Goal: Task Accomplishment & Management: Use online tool/utility

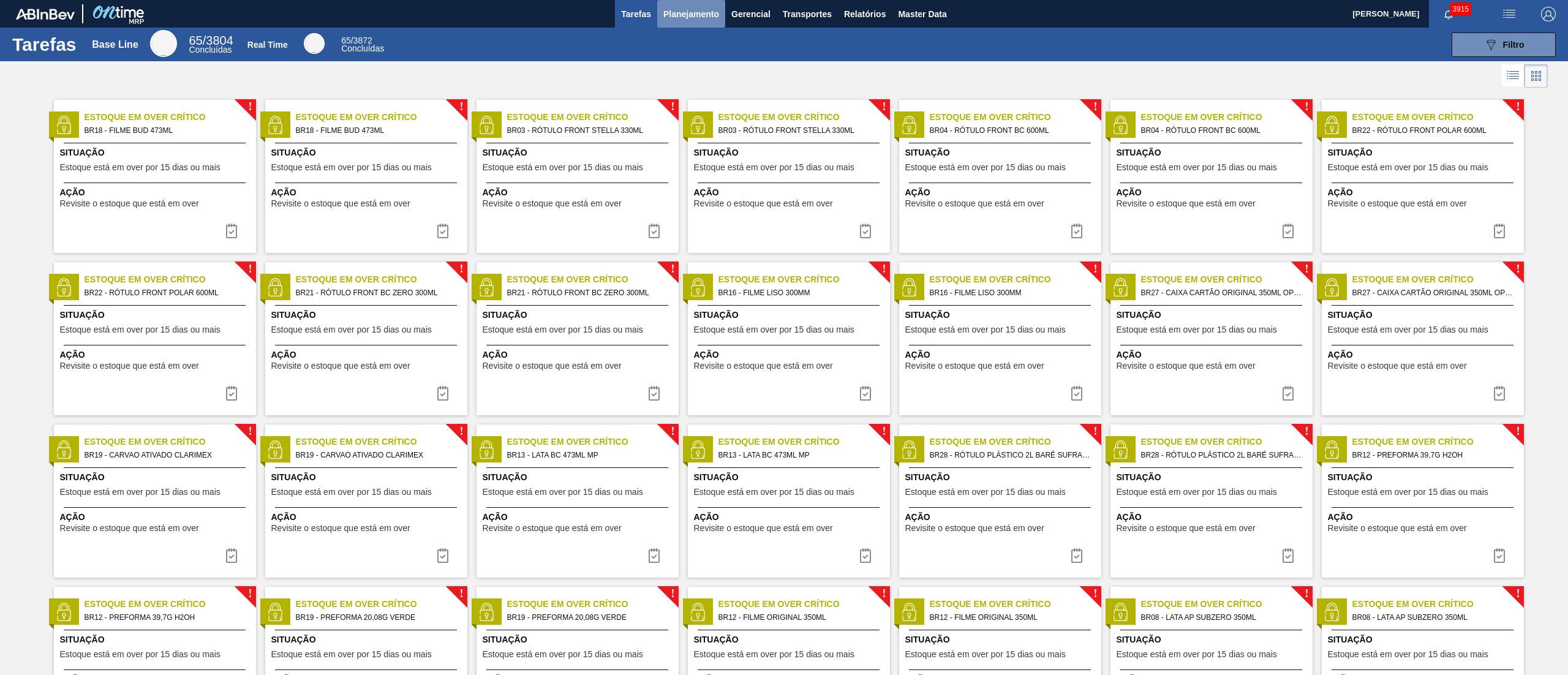
click at [663, 14] on span "Planejamento" at bounding box center [691, 14] width 56 height 14
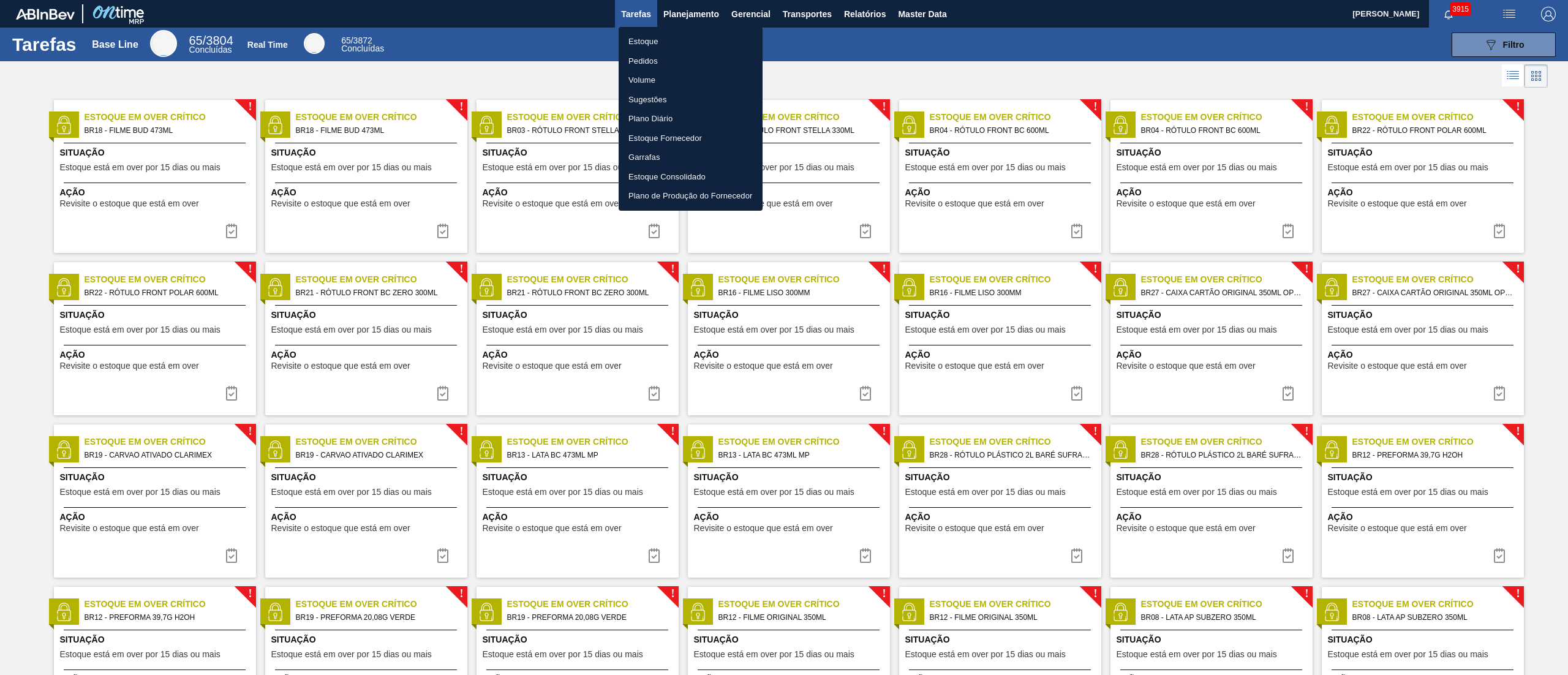
click at [652, 38] on li "Estoque" at bounding box center [691, 41] width 144 height 19
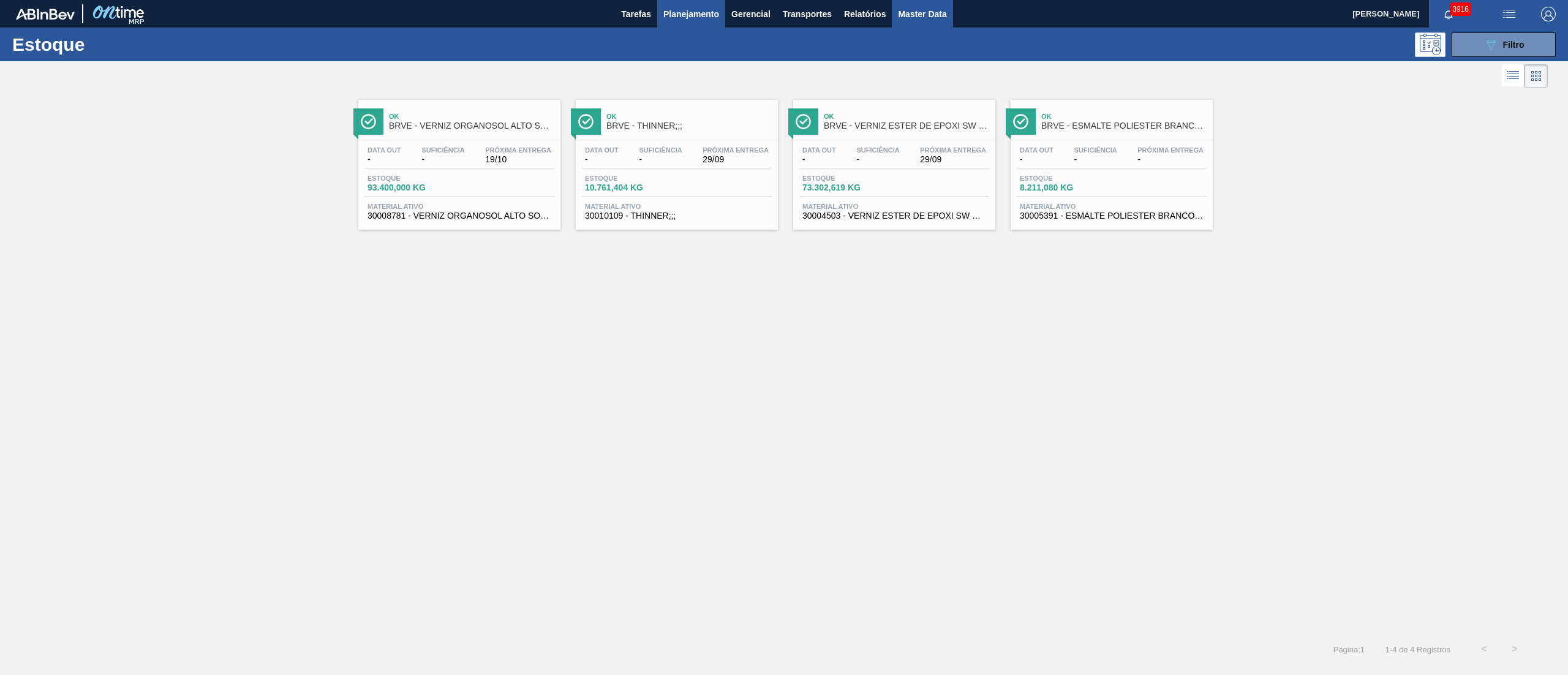
click at [783, 4] on button "Master Data" at bounding box center [922, 14] width 61 height 28
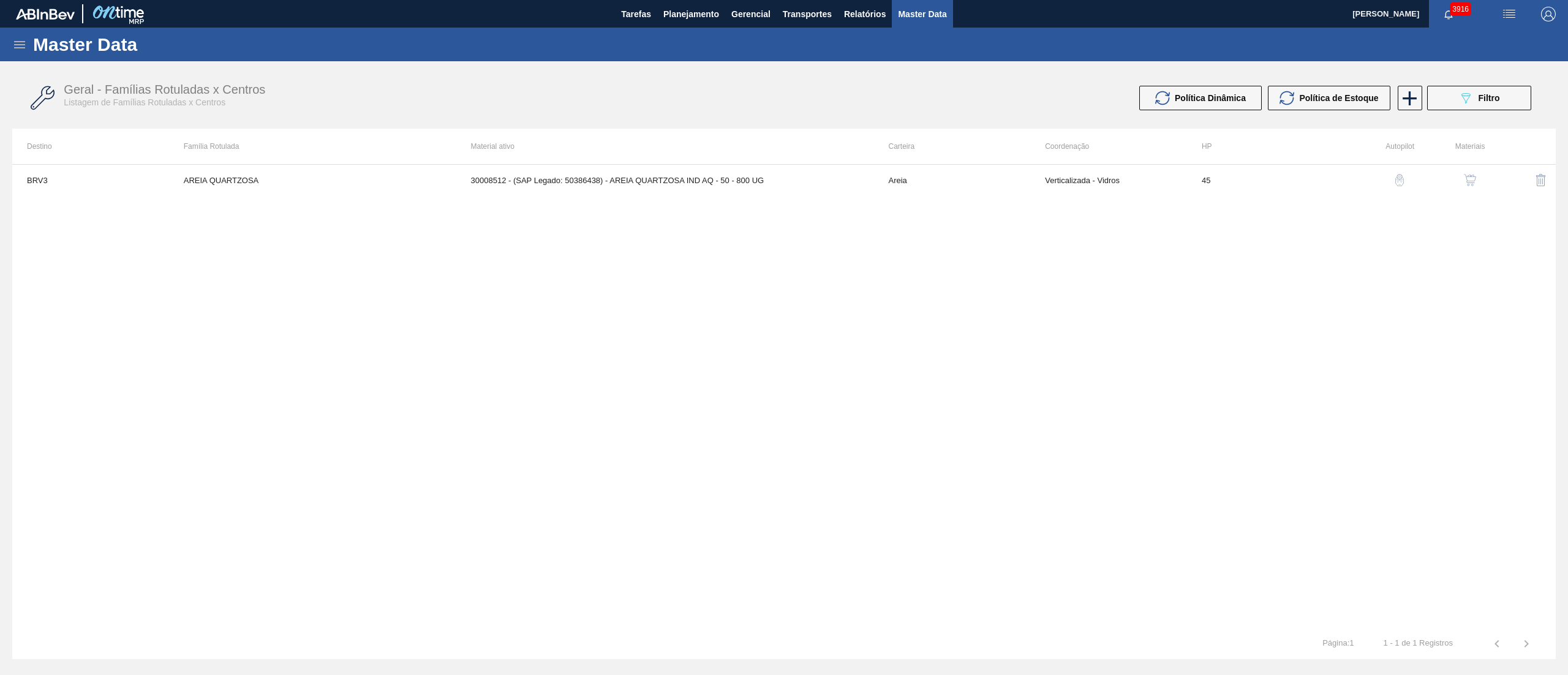
click at [28, 43] on div "Master Data" at bounding box center [784, 45] width 1568 height 34
click at [25, 46] on icon at bounding box center [19, 44] width 14 height 14
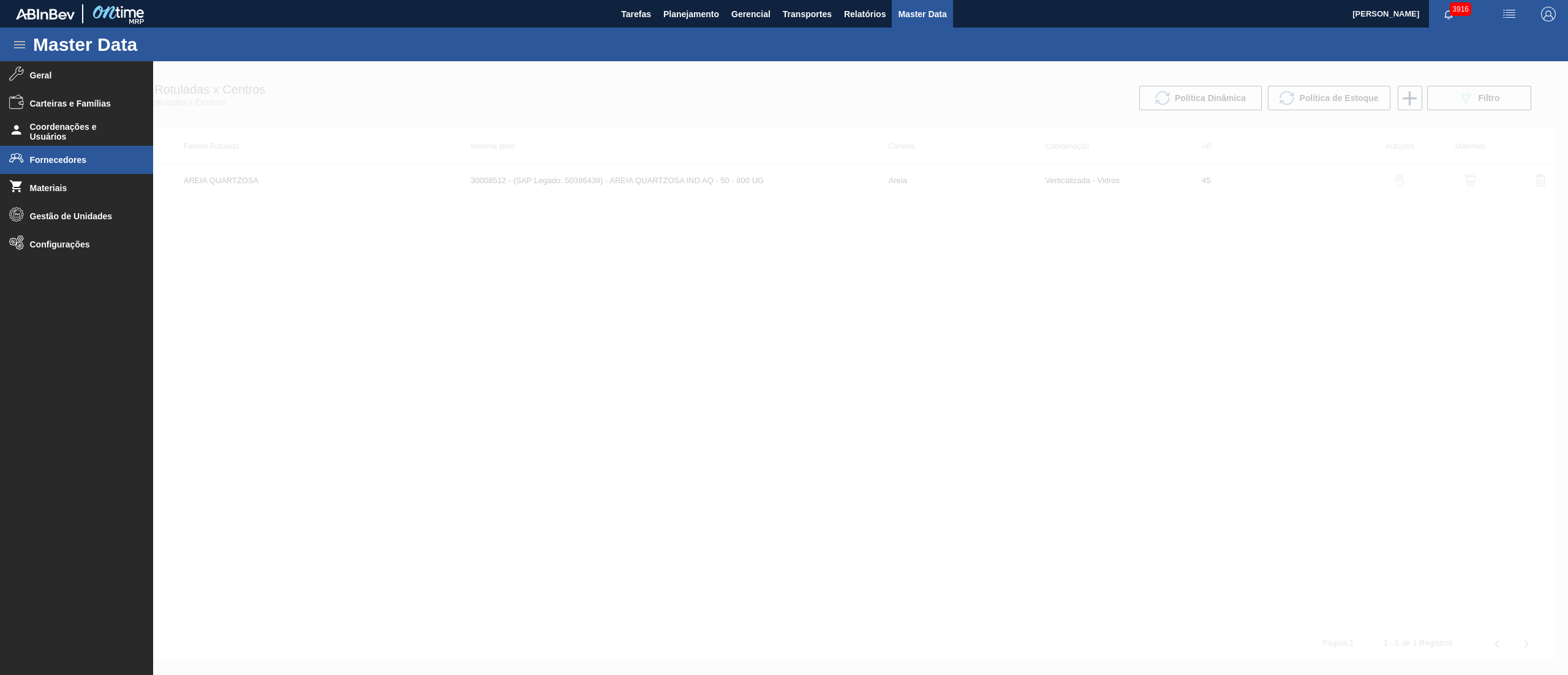
click at [39, 167] on li "Fornecedores" at bounding box center [76, 159] width 153 height 28
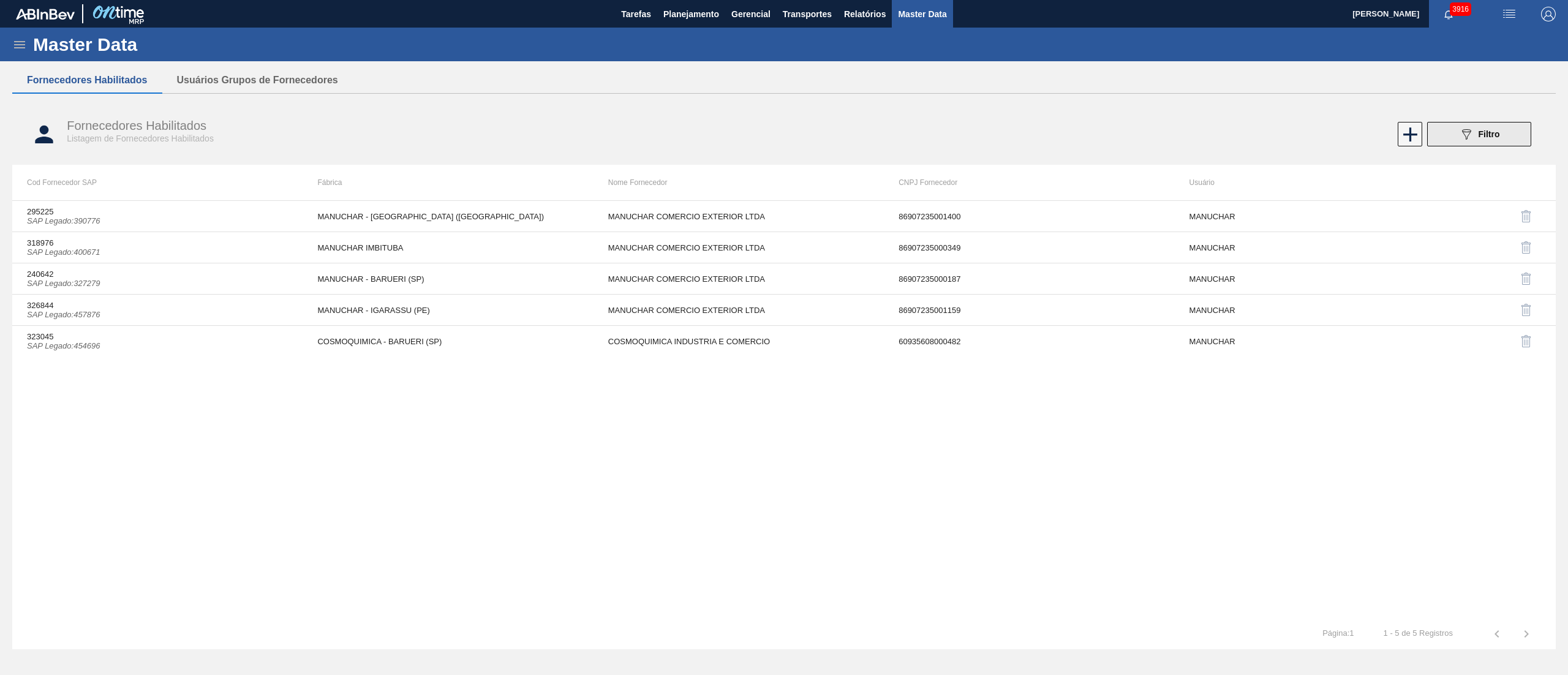
click at [783, 136] on span "Filtro" at bounding box center [1488, 135] width 21 height 10
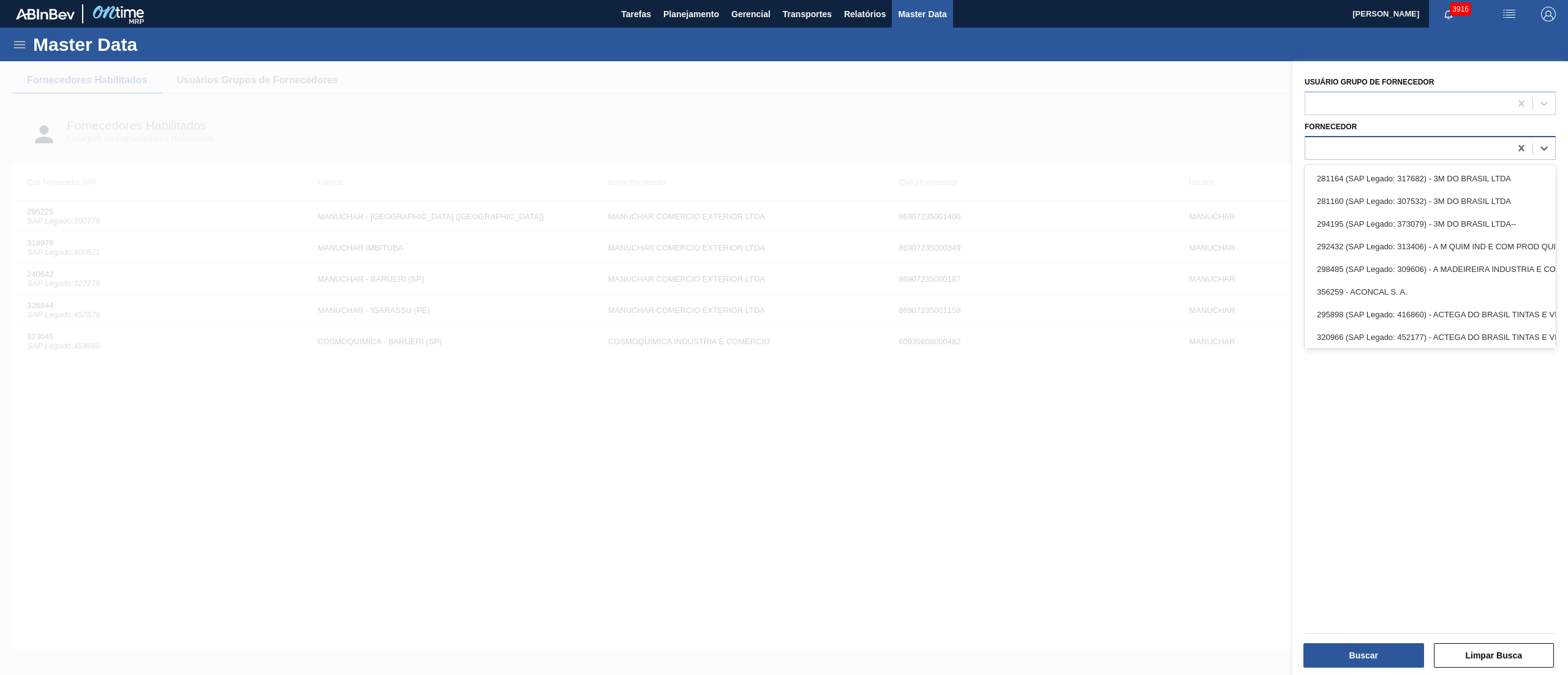
click at [783, 147] on div at bounding box center [1407, 147] width 205 height 18
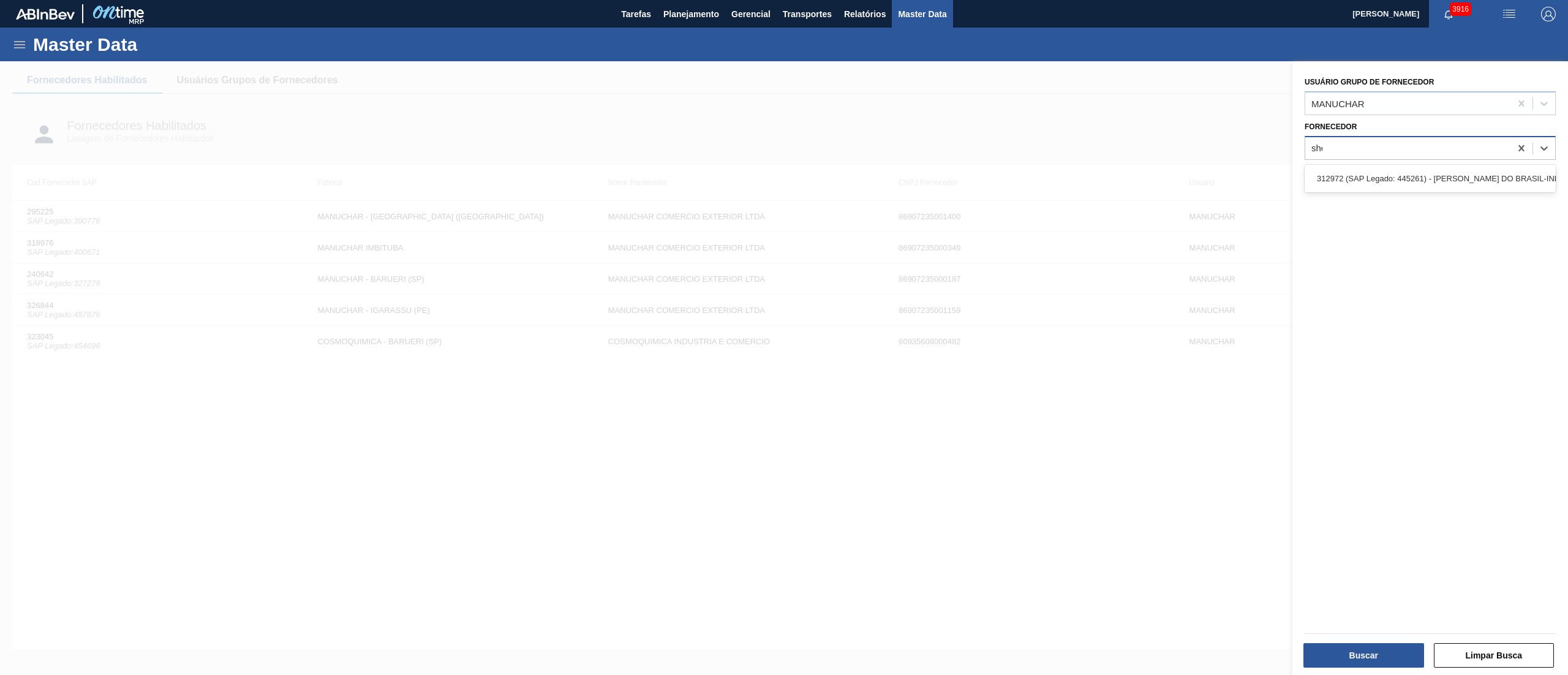
type input "sher"
click at [783, 178] on div "312972 (SAP Legado: 445261) - SHERWIN-WILLIAMS DO BRASIL-INDUSTRIA E COMERCIO L…" at bounding box center [1430, 178] width 251 height 23
click at [783, 337] on div "Buscar Limpar Busca" at bounding box center [1424, 647] width 275 height 62
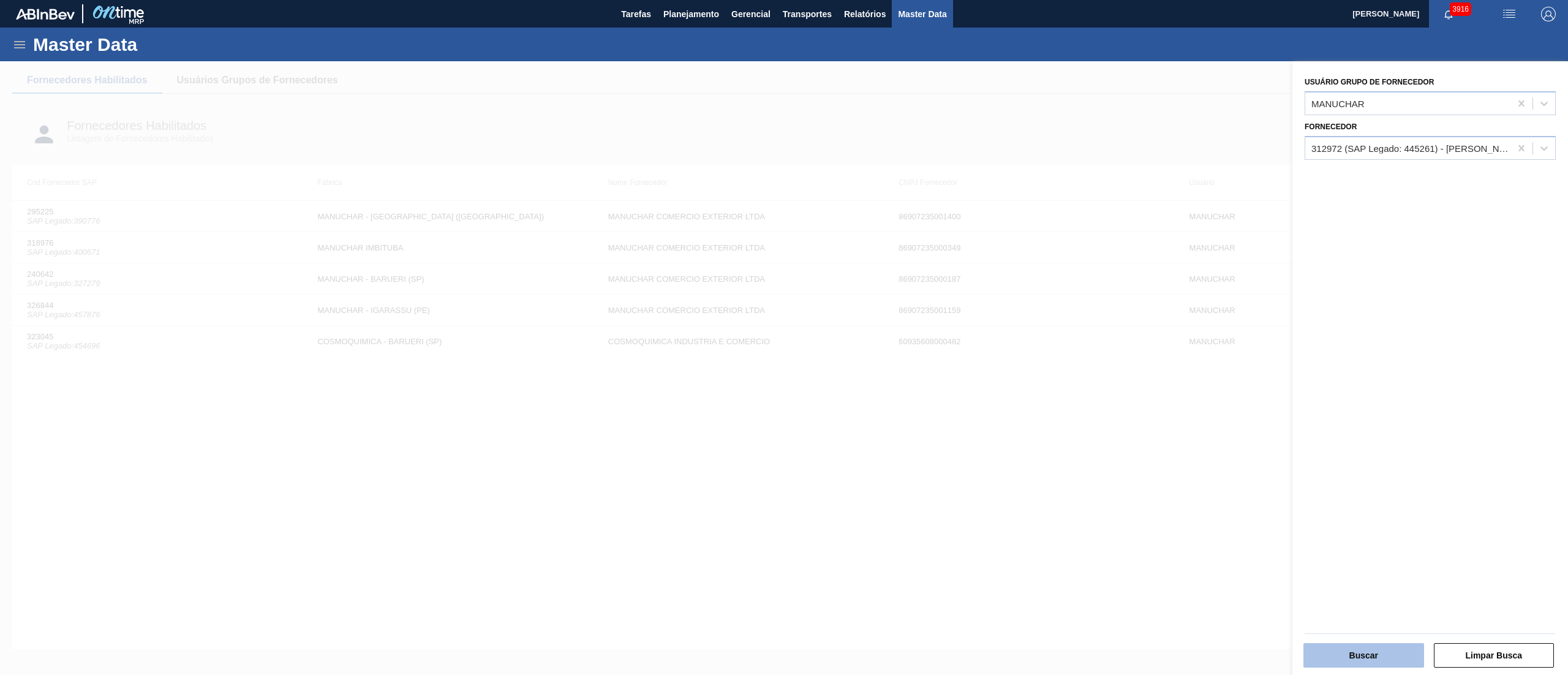
click at [783, 337] on button "Buscar" at bounding box center [1363, 655] width 120 height 25
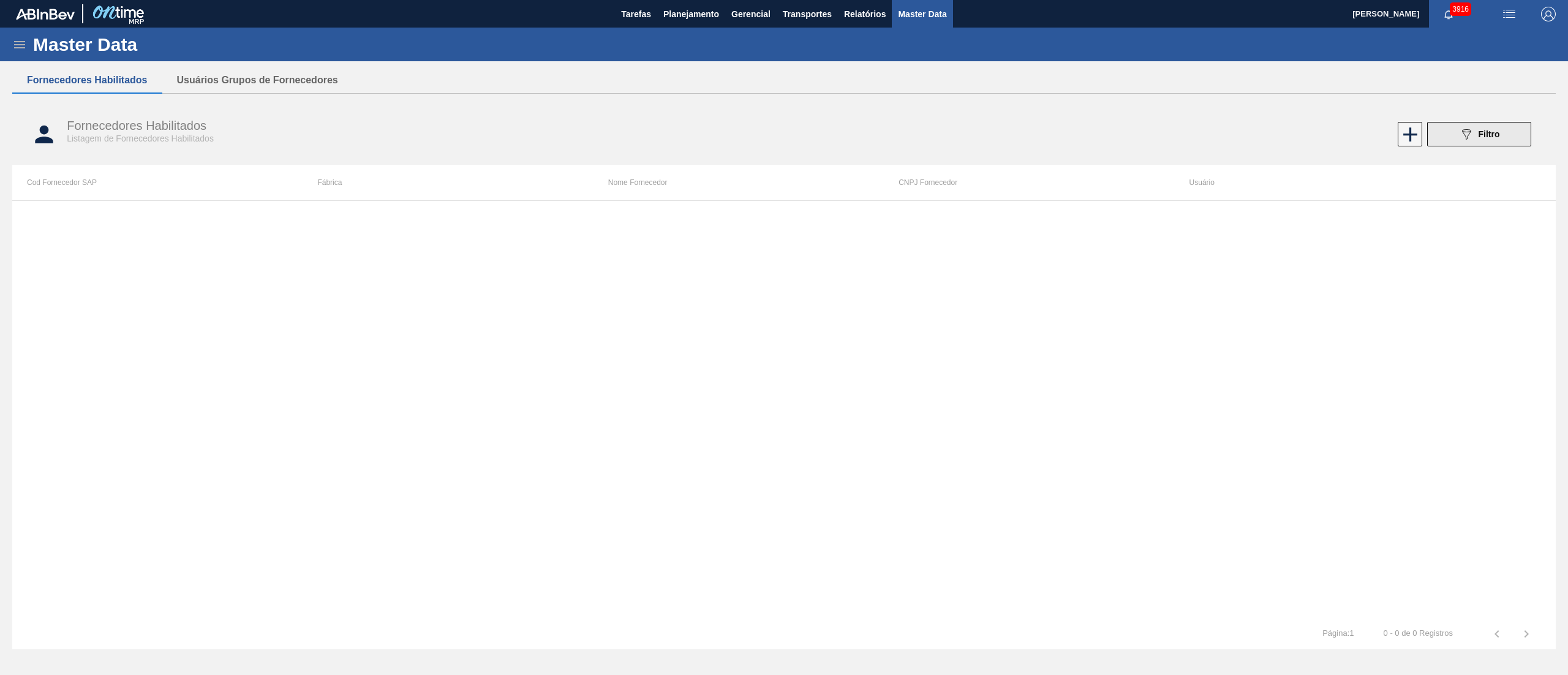
click at [783, 135] on icon "089F7B8B-B2A5-4AFE-B5C0-19BA573D28AC" at bounding box center [1466, 134] width 14 height 14
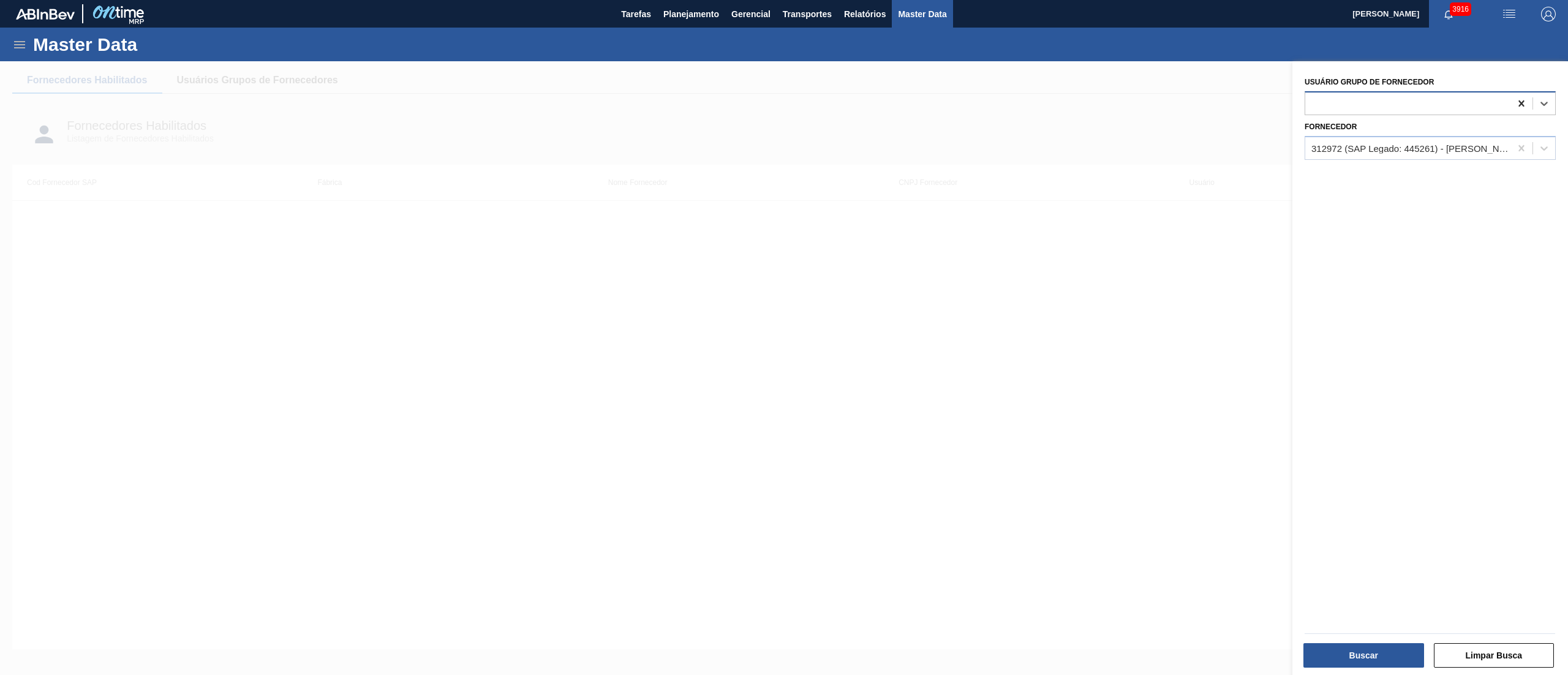
click at [783, 97] on icon at bounding box center [1521, 103] width 12 height 12
click at [783, 337] on div at bounding box center [1429, 634] width 260 height 10
click at [783, 337] on button "Buscar" at bounding box center [1363, 655] width 120 height 25
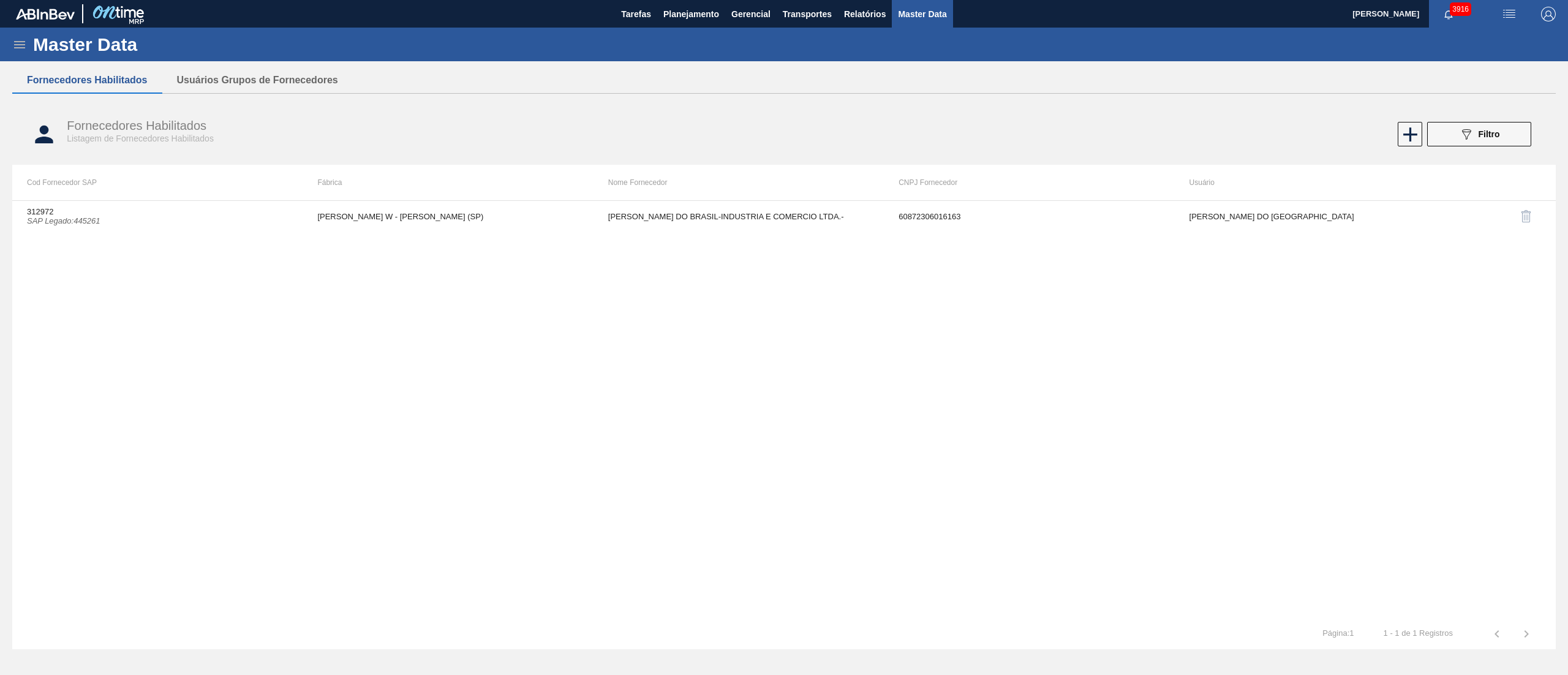
click at [381, 235] on div "312972 SAP Legado : 445261 SHERWIN W - ALVARENGA (SP) SHERWIN-WILLIAMS DO BRASI…" at bounding box center [783, 410] width 1543 height 418
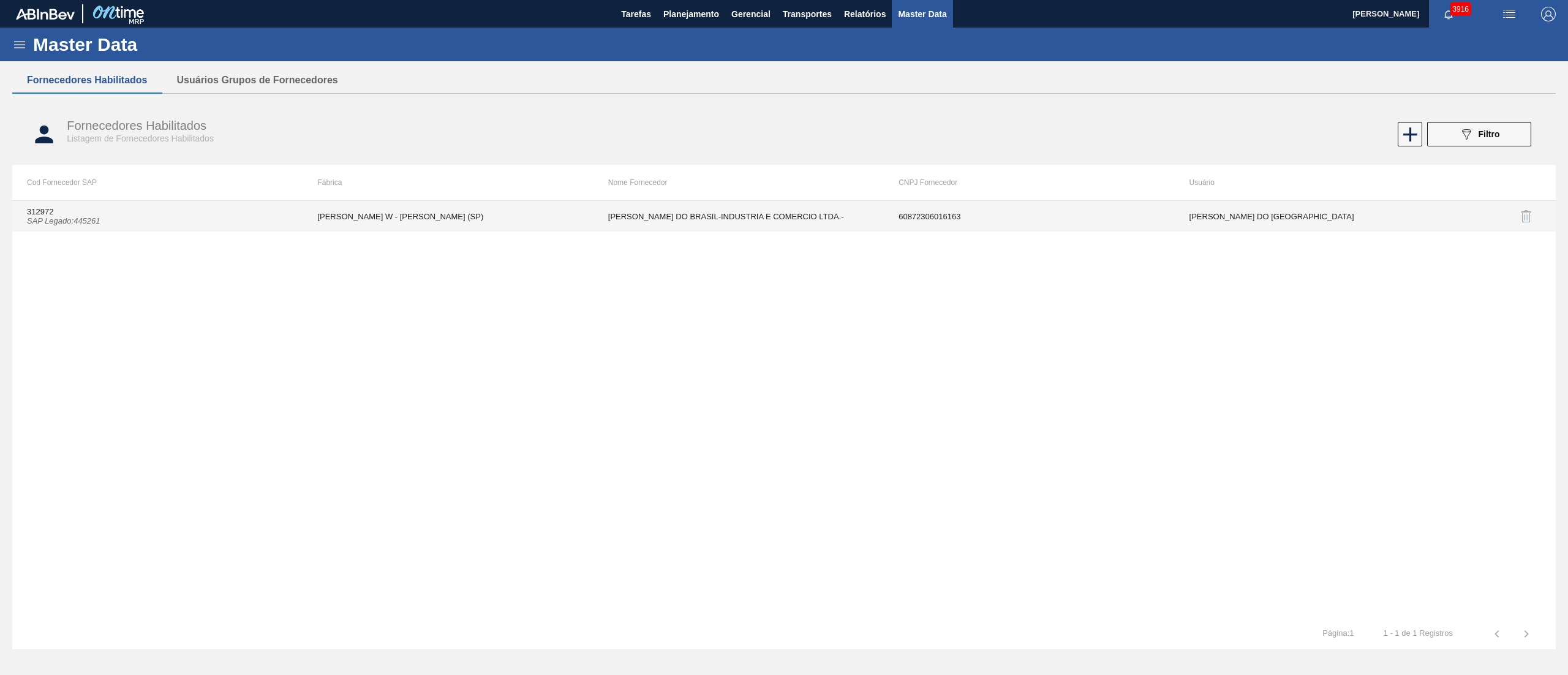
click at [538, 222] on td "[PERSON_NAME] (SP)" at bounding box center [447, 216] width 290 height 30
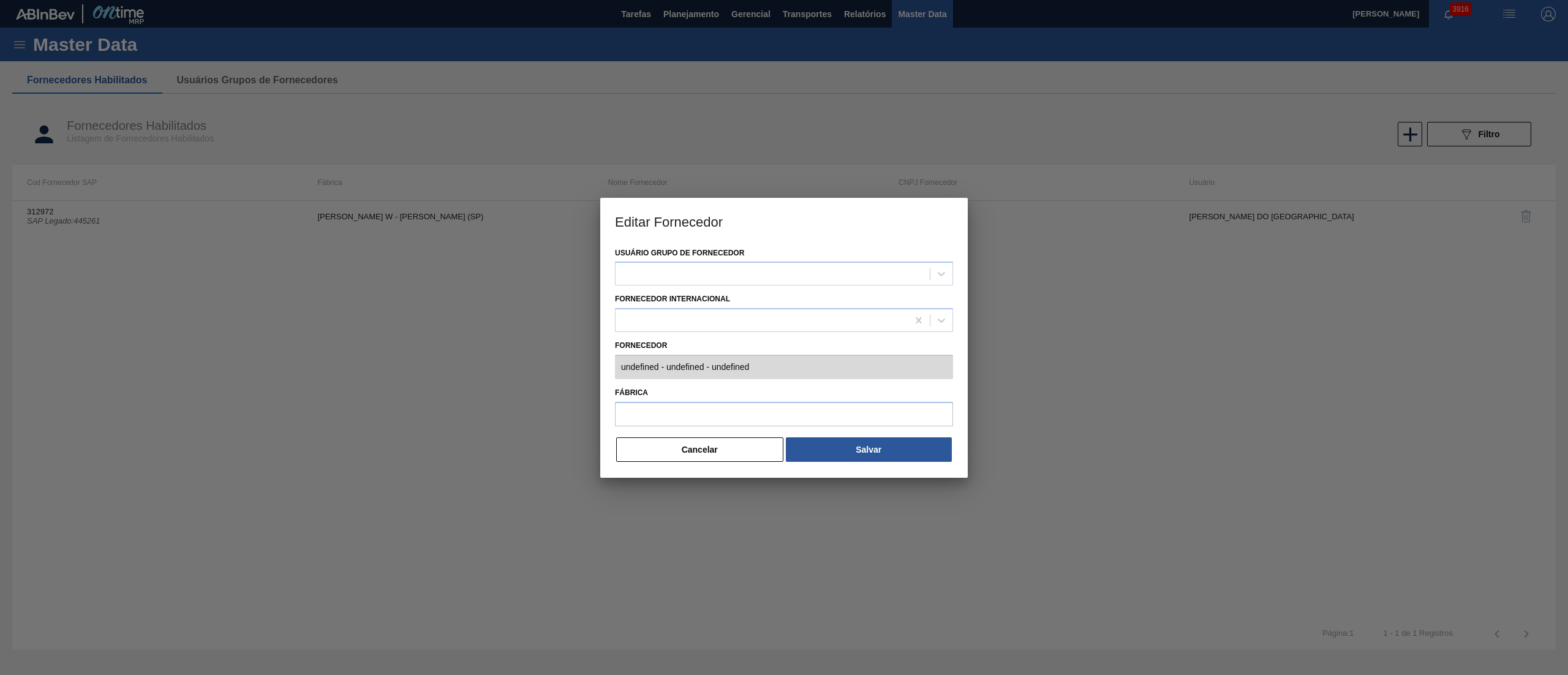
type input "312972 (SAP Legado: 445261) - SHERWIN-WILLIAMS DO BRASIL-INDUSTRIA E COMERCIO L…"
type input "[PERSON_NAME] (SP)"
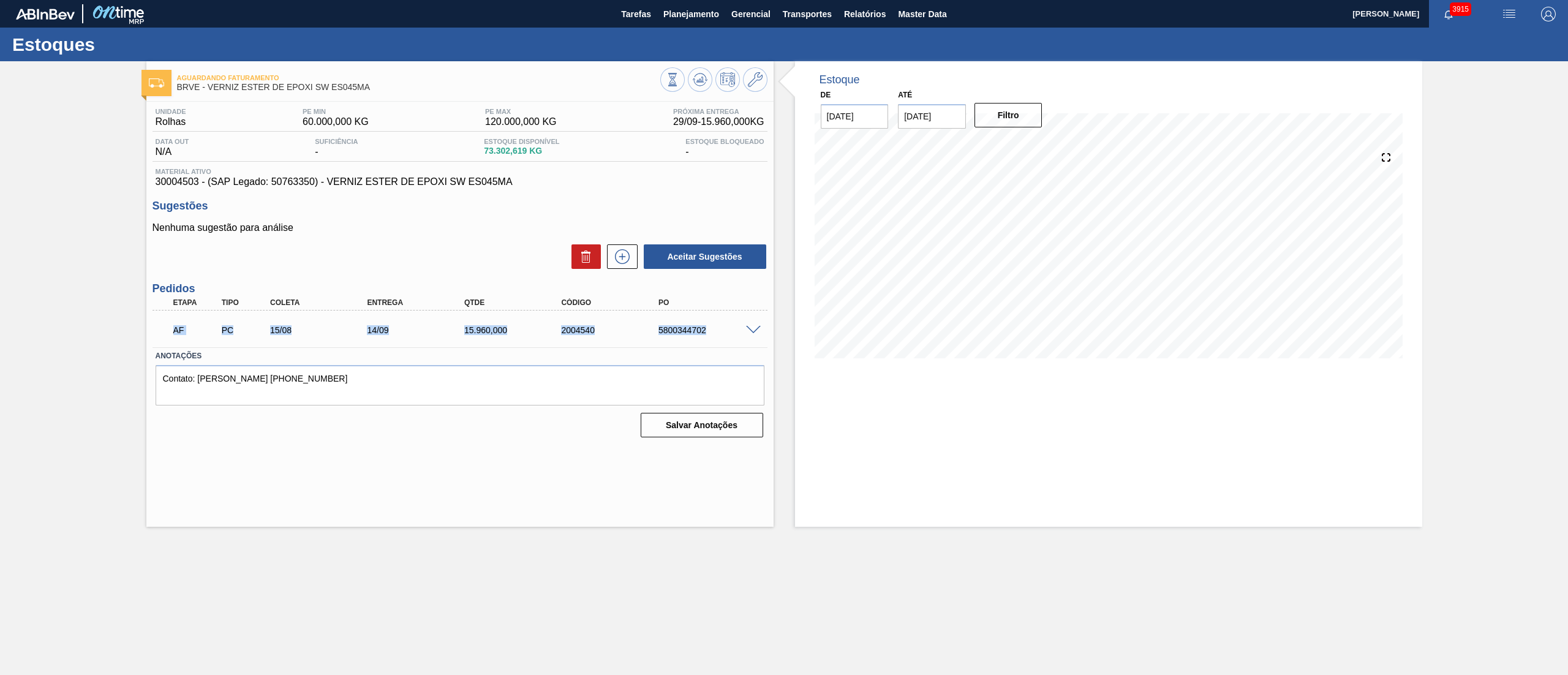
drag, startPoint x: 158, startPoint y: 343, endPoint x: 724, endPoint y: 338, distance: 566.0
click at [724, 338] on div "AF PC 15/08 14/09 15.960,000 2004540 5800344702" at bounding box center [460, 329] width 615 height 30
click at [757, 327] on span at bounding box center [753, 330] width 14 height 9
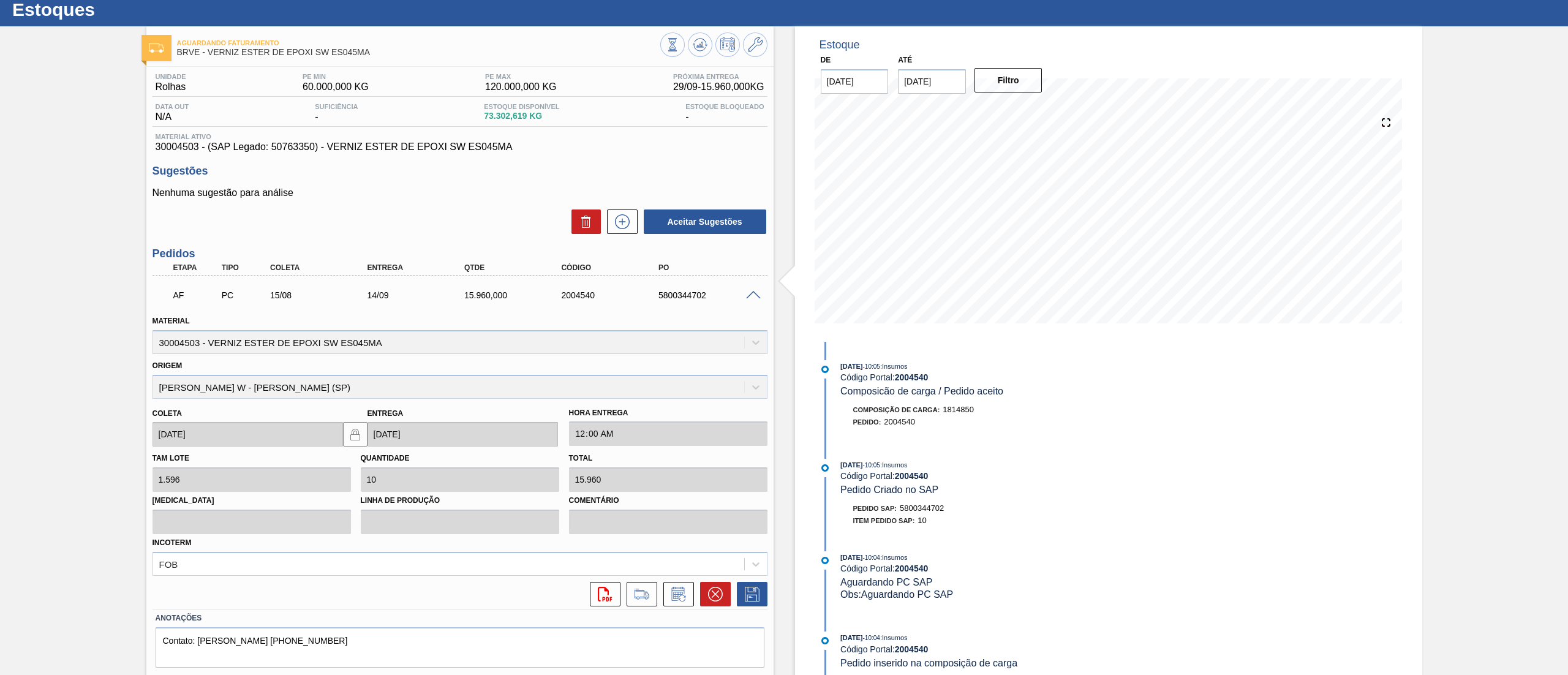
scroll to position [69, 0]
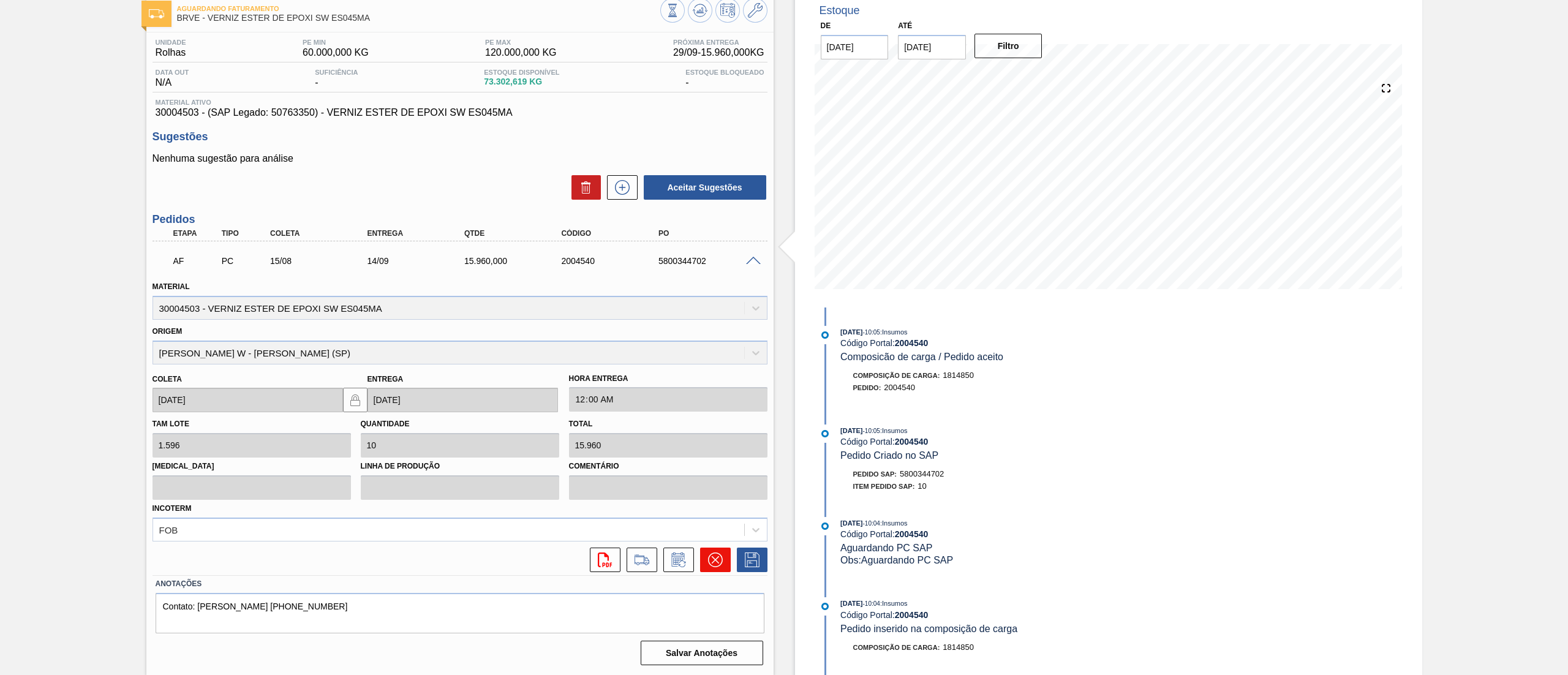
click at [714, 566] on icon at bounding box center [714, 559] width 14 height 14
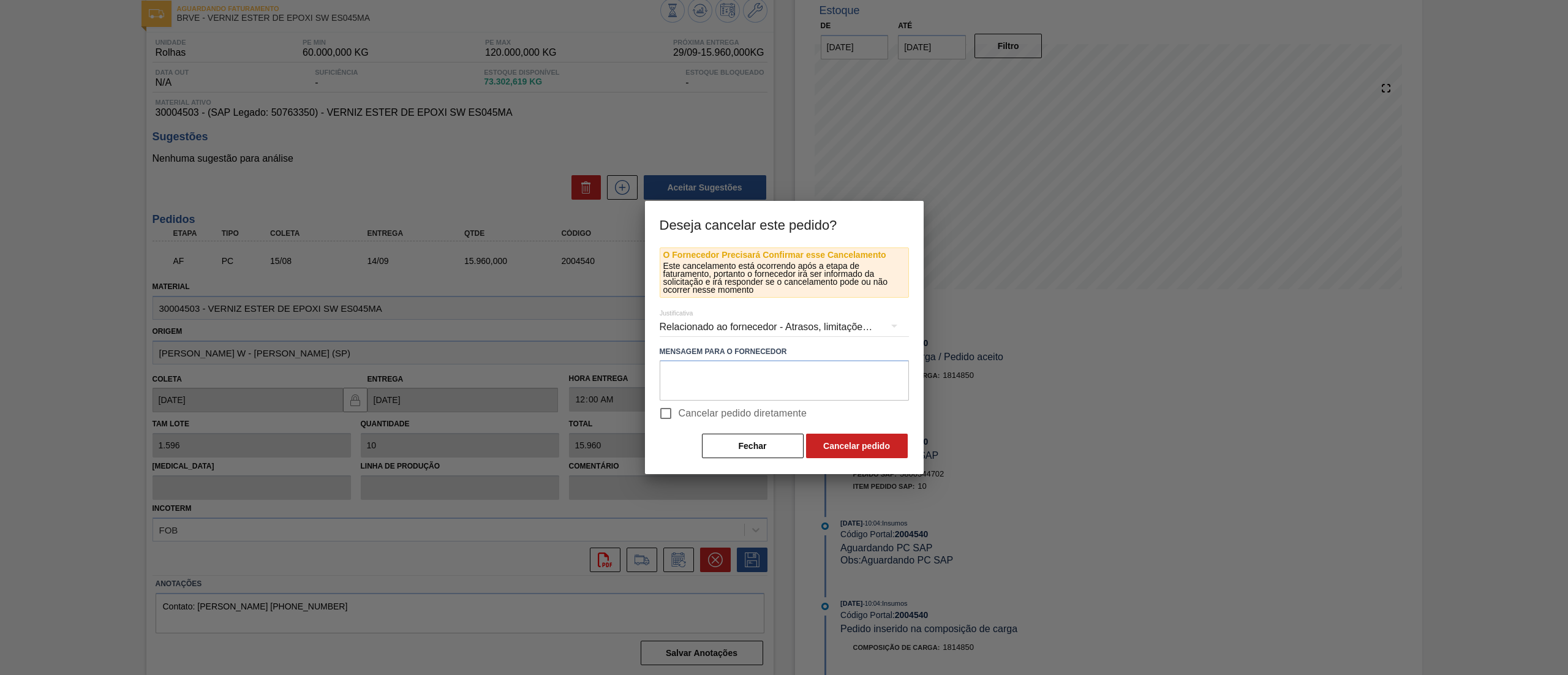
click at [660, 421] on input "Cancelar pedido diretamente" at bounding box center [665, 413] width 25 height 25
checkbox input "true"
click at [843, 442] on button "Cancelar pedido" at bounding box center [857, 445] width 102 height 25
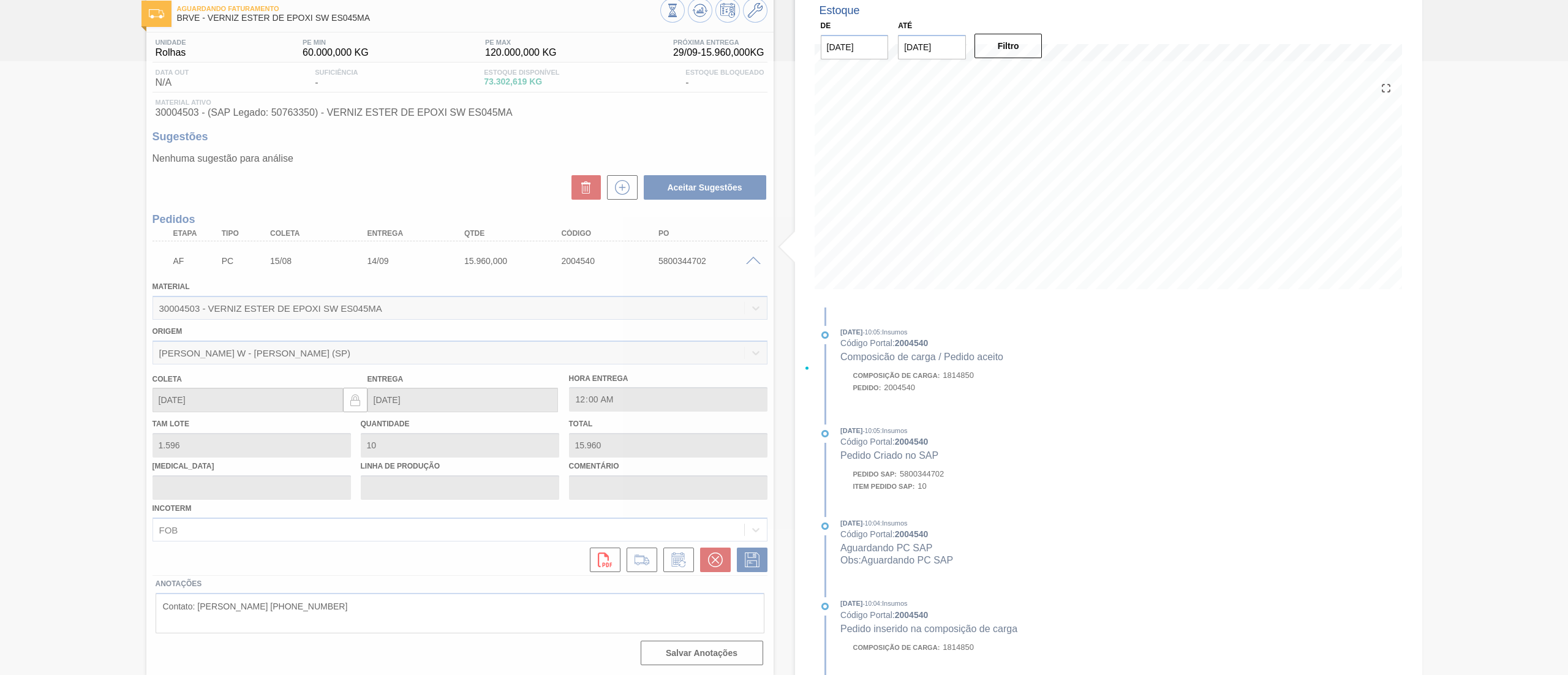
scroll to position [0, 0]
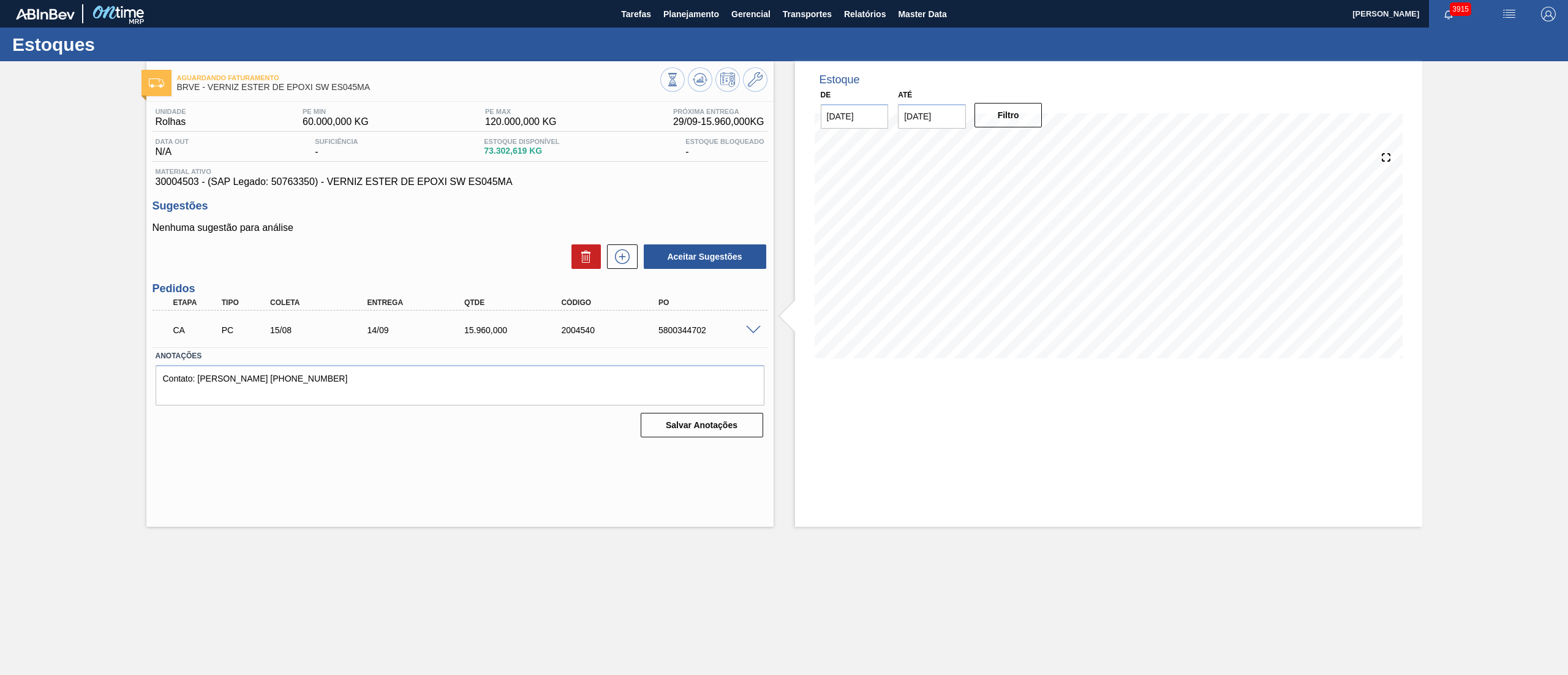
click at [759, 329] on span at bounding box center [753, 330] width 14 height 9
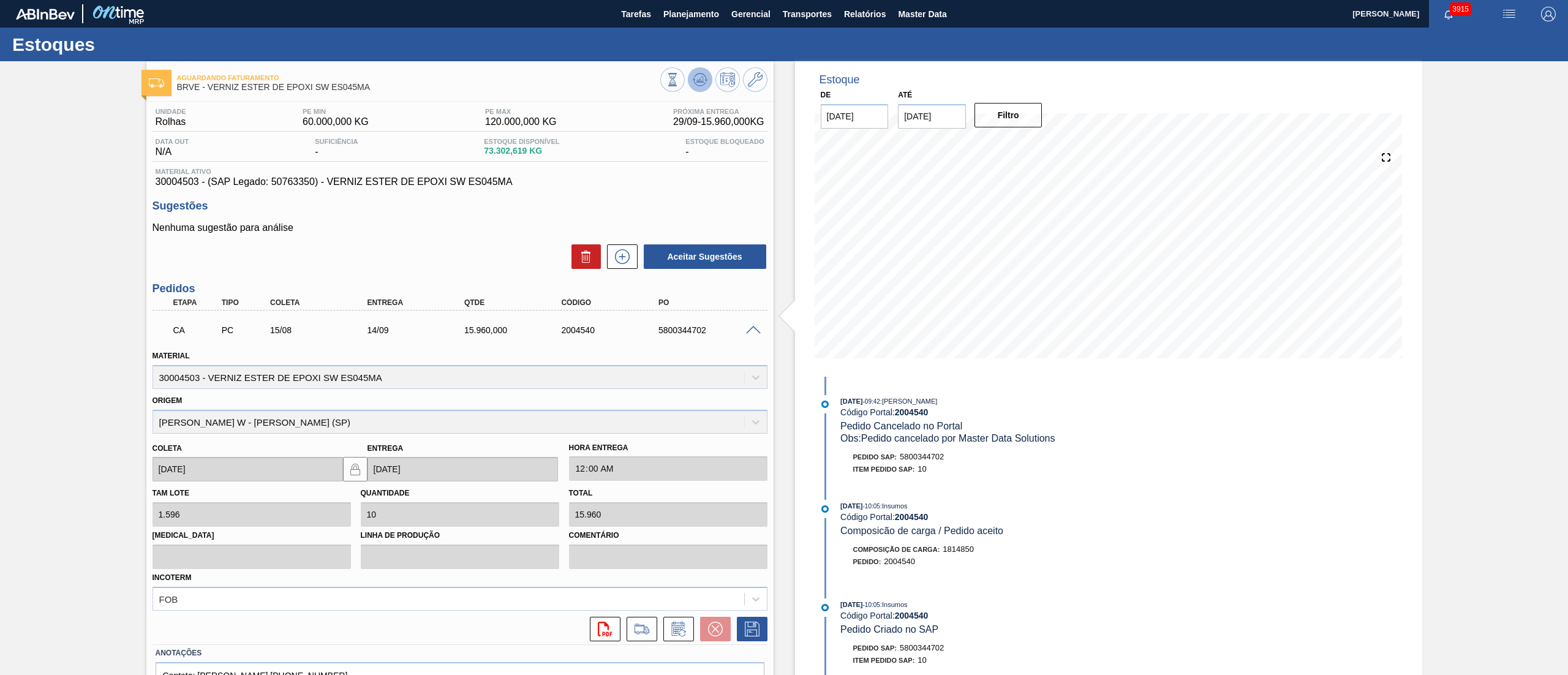
click at [697, 80] on icon at bounding box center [699, 79] width 8 height 6
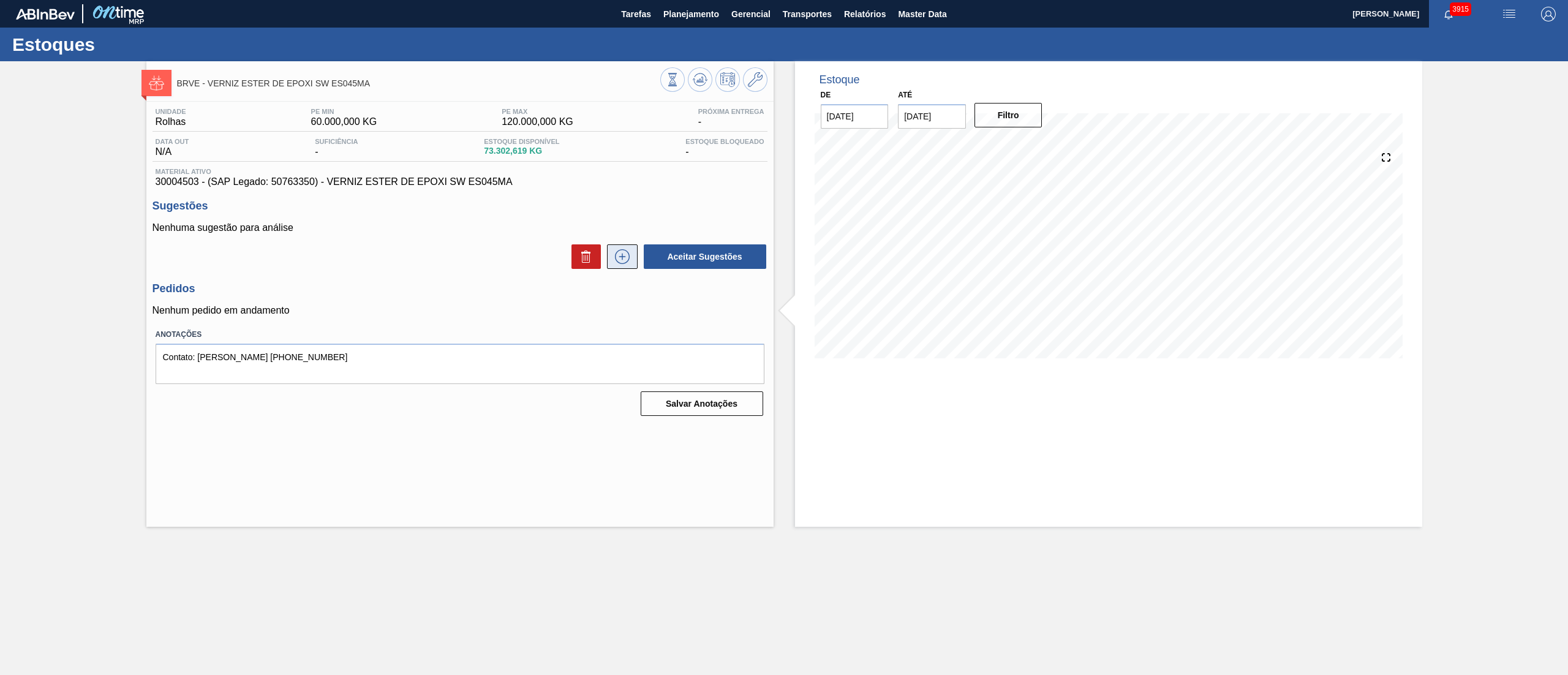
click at [627, 252] on icon at bounding box center [621, 256] width 19 height 14
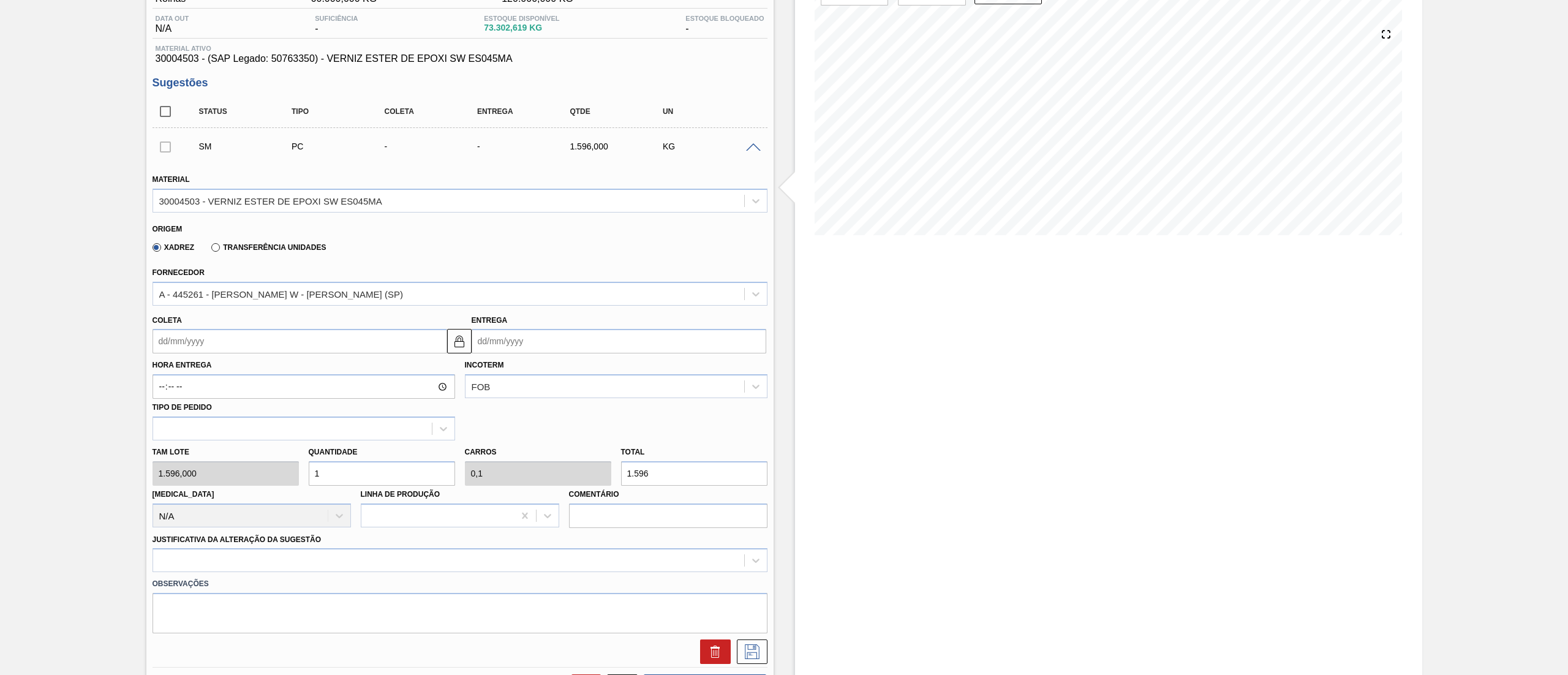
scroll to position [245, 0]
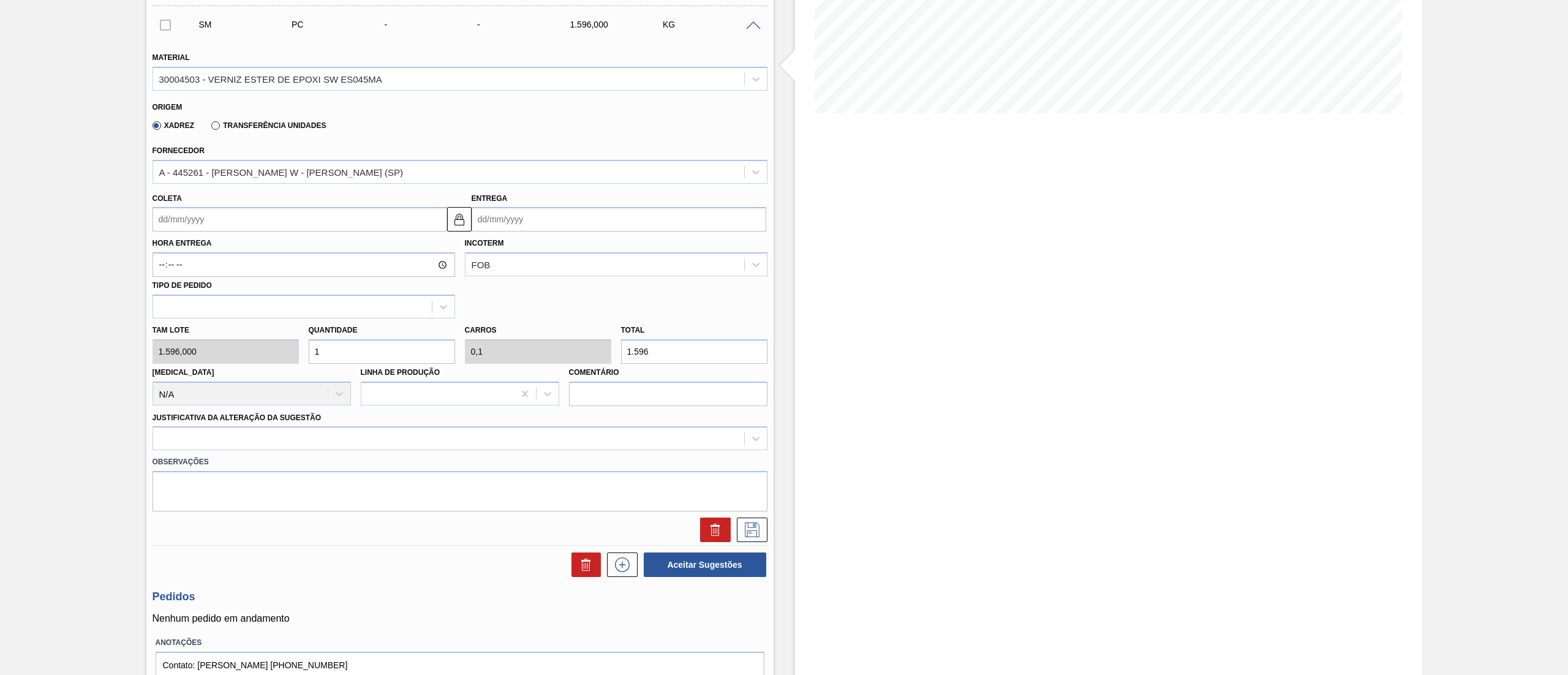
click at [187, 362] on div "Tam lote 1.596,000 Quantidade 1 Carros 0,1 Total 1.596 Doca N/A Linha de Produç…" at bounding box center [460, 362] width 625 height 87
type input "8"
type input "0,8"
type input "12.768"
type input "8"
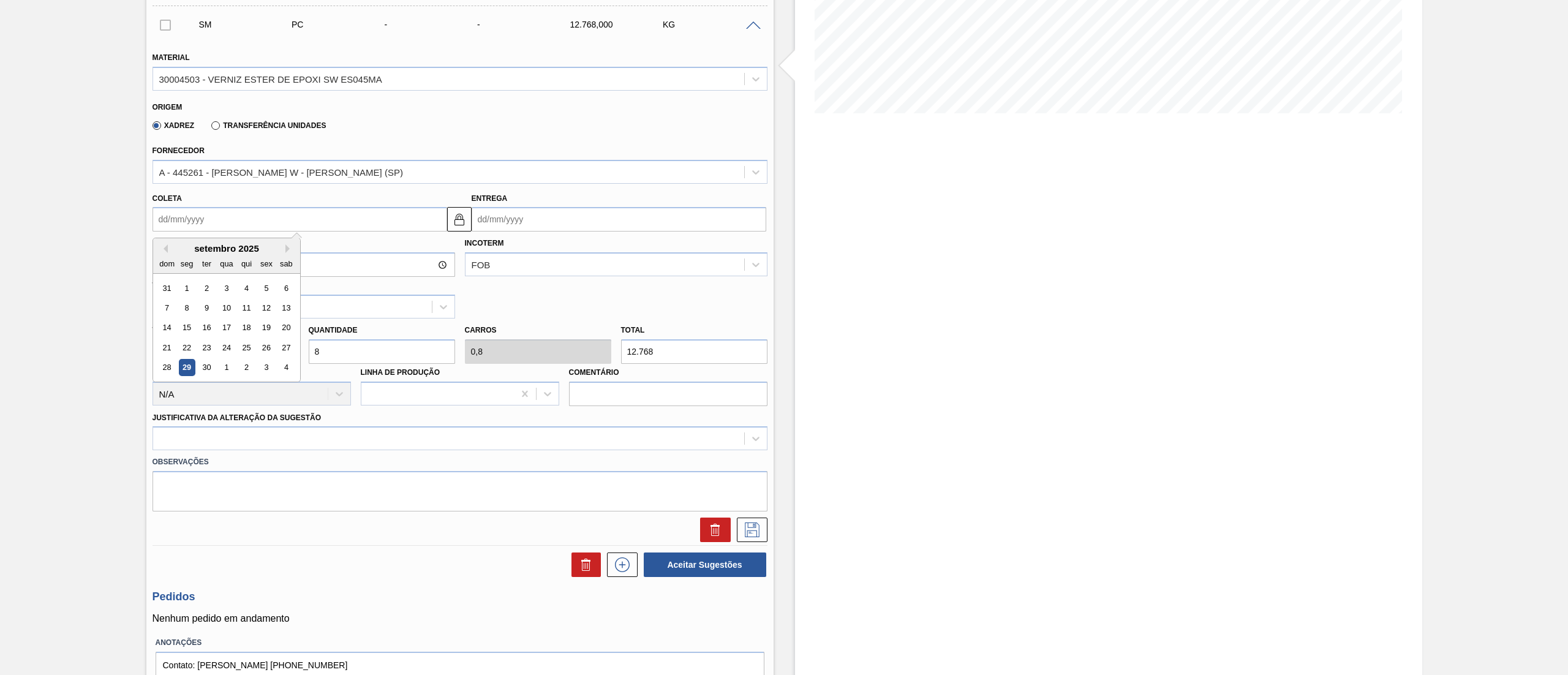
click at [201, 210] on input "Coleta" at bounding box center [300, 219] width 295 height 25
click at [283, 252] on div "setembro 2025" at bounding box center [227, 248] width 147 height 10
click at [283, 249] on div "setembro 2025" at bounding box center [227, 248] width 147 height 10
click at [287, 246] on button "Next Month" at bounding box center [290, 249] width 8 height 8
click at [225, 310] on div "8" at bounding box center [226, 308] width 17 height 17
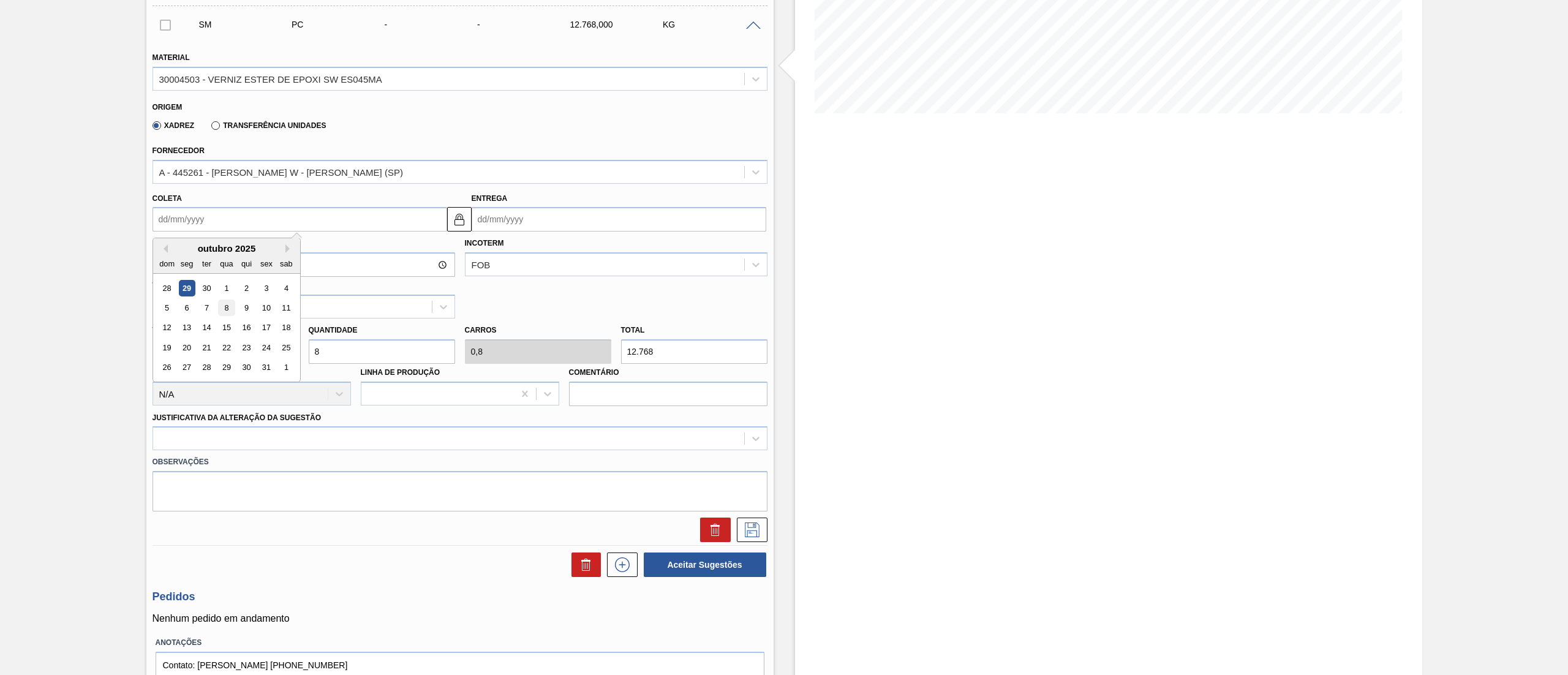
type input "08/10/2025"
type input "07/11/2025"
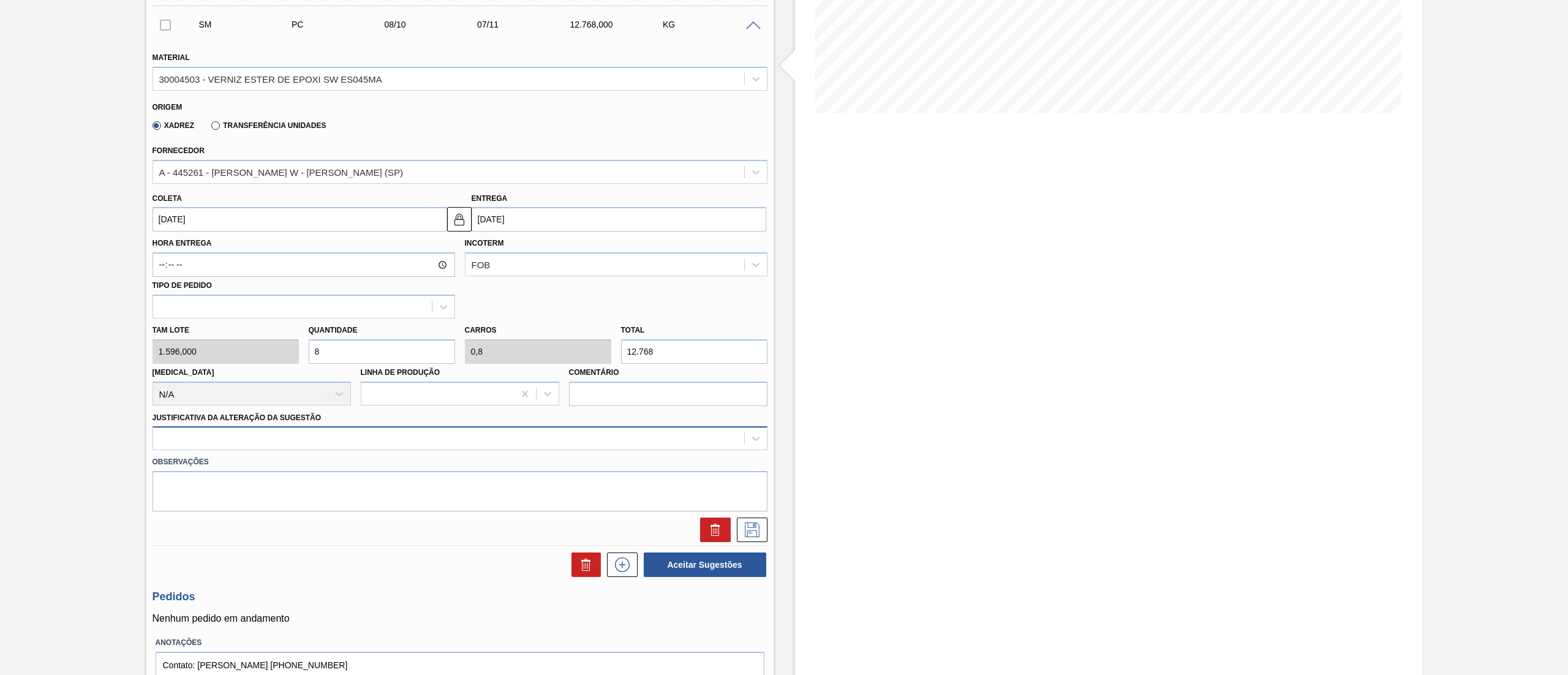
drag, startPoint x: 178, startPoint y: 445, endPoint x: 178, endPoint y: 437, distance: 8.0
click at [178, 437] on div at bounding box center [449, 439] width 591 height 18
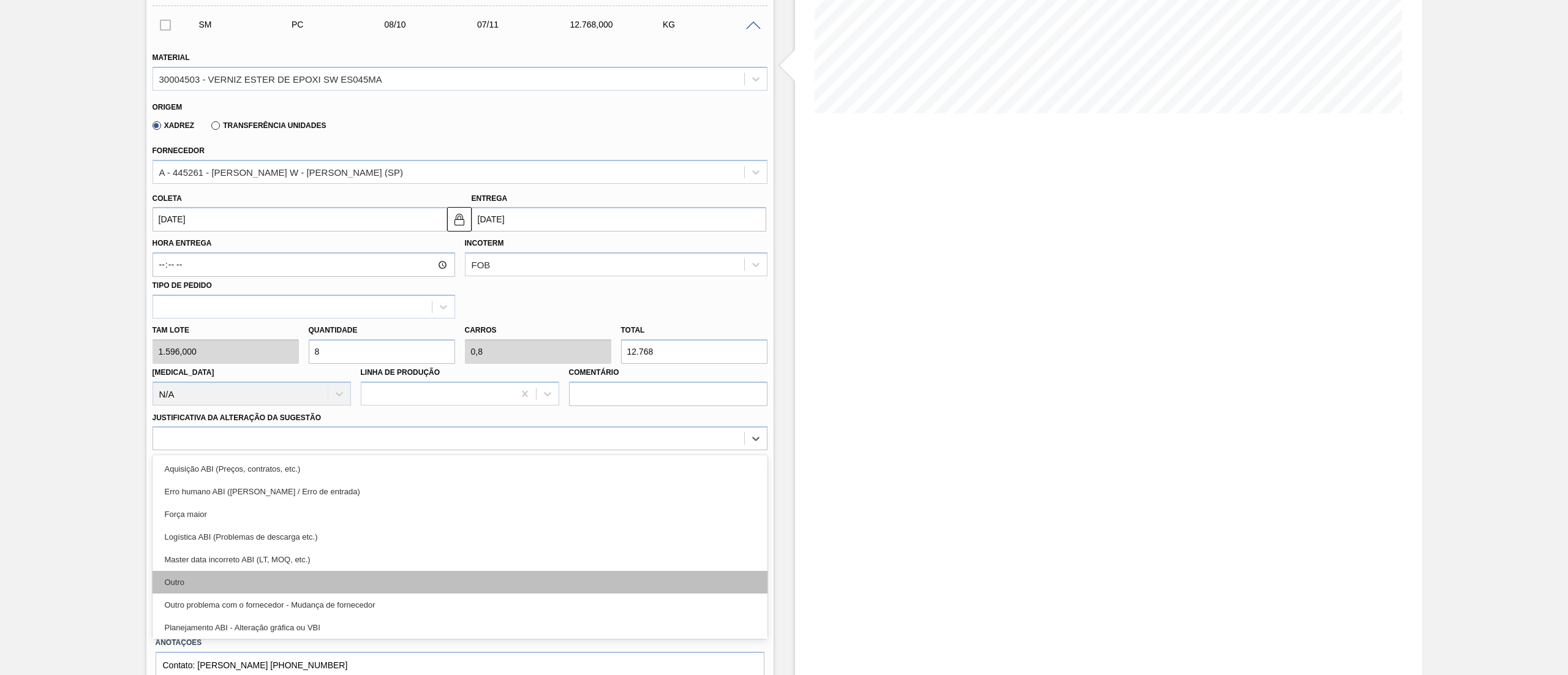
click at [176, 588] on div "Outro" at bounding box center [460, 582] width 615 height 23
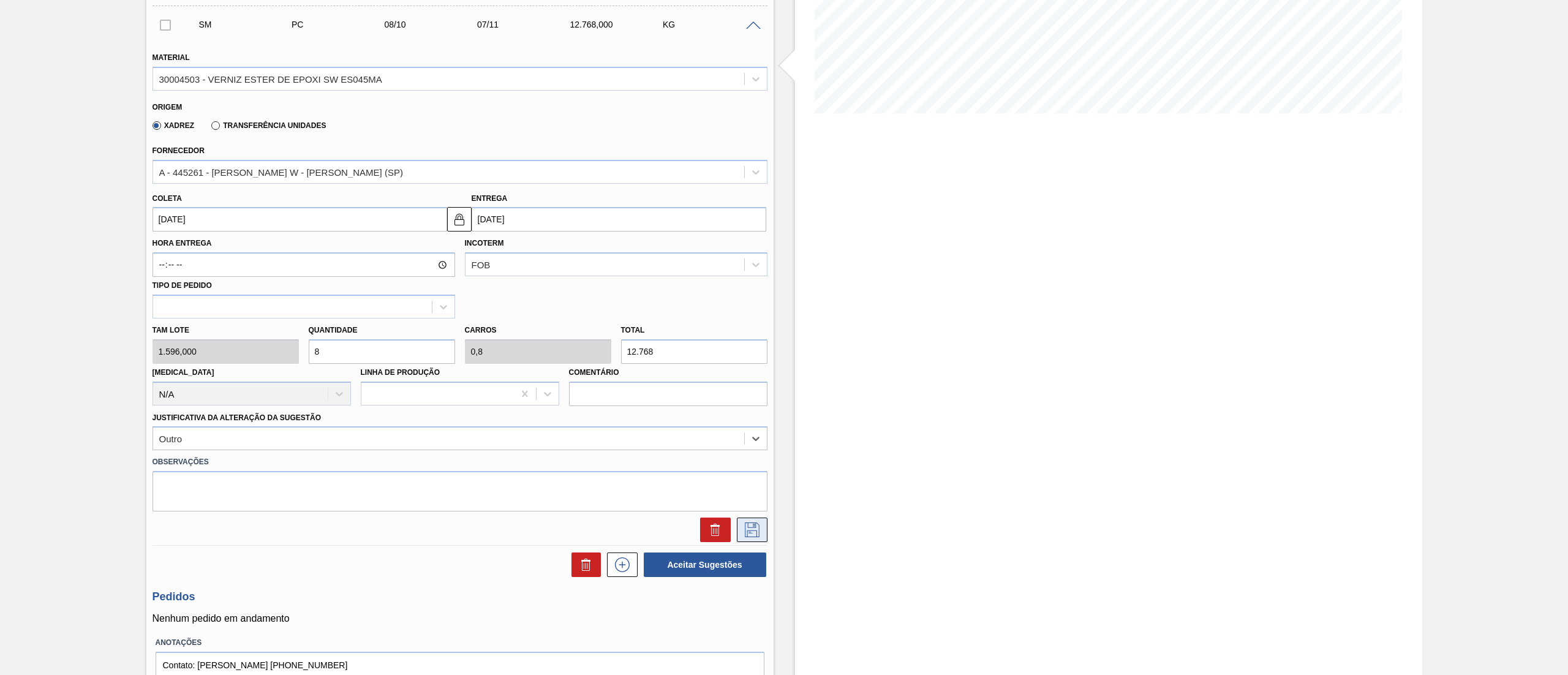
click at [745, 534] on icon at bounding box center [752, 529] width 14 height 14
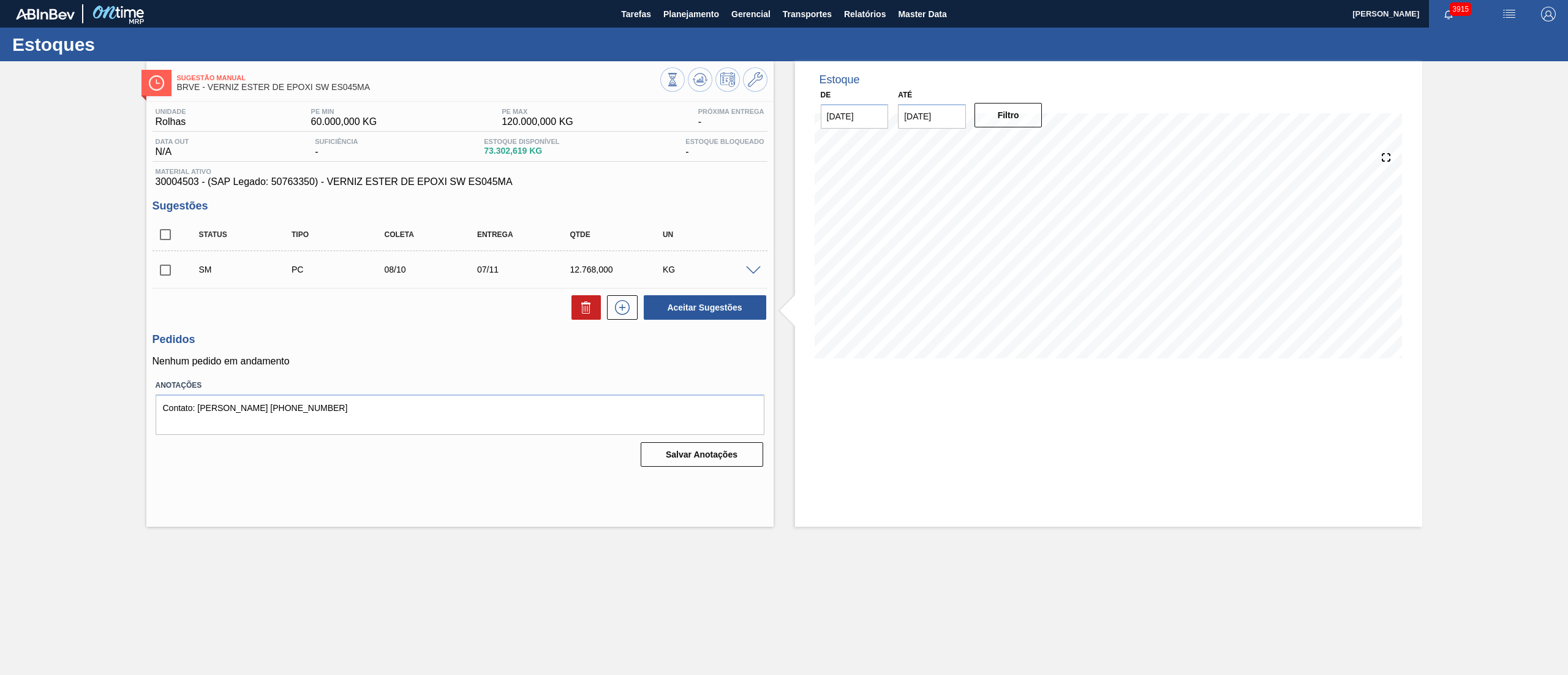
scroll to position [0, 0]
click at [625, 313] on icon at bounding box center [621, 307] width 19 height 14
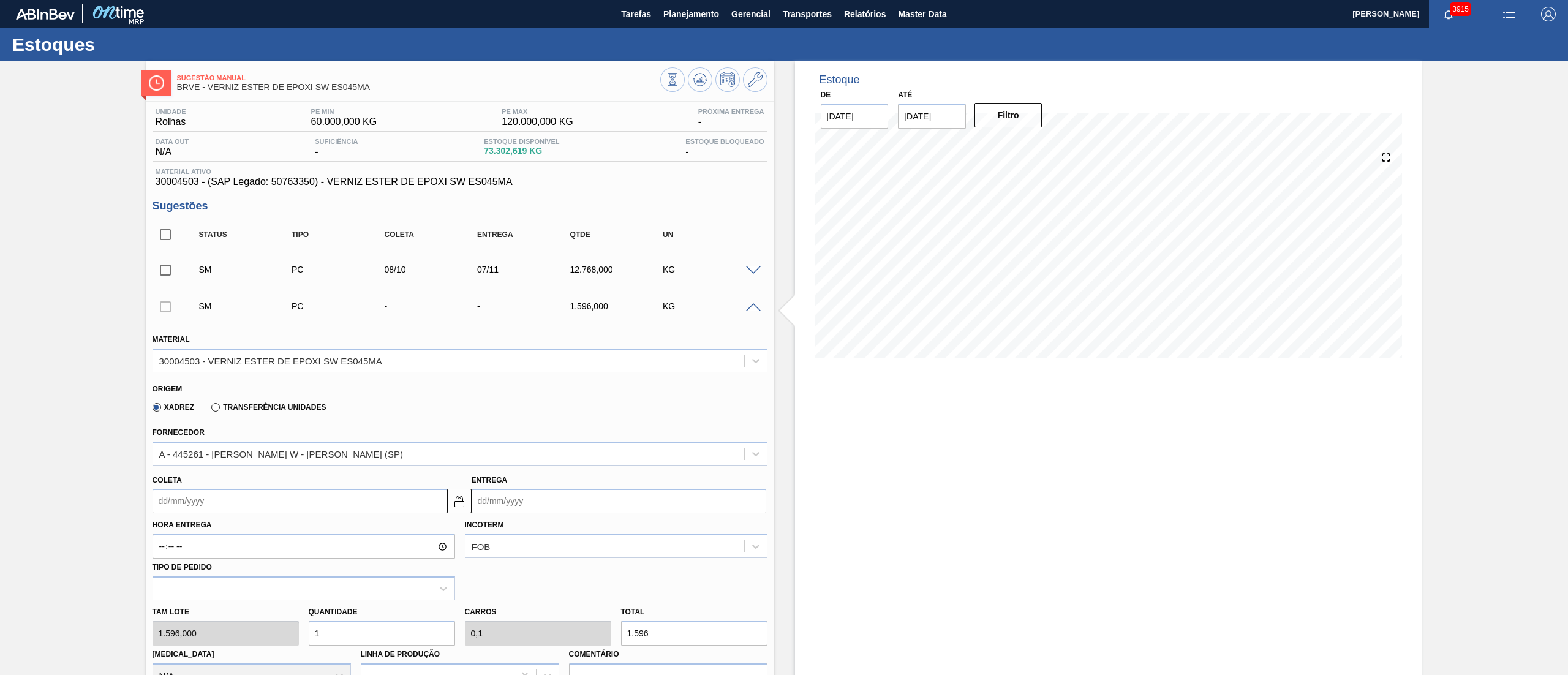
drag, startPoint x: 234, startPoint y: 483, endPoint x: 220, endPoint y: 496, distance: 19.1
click at [231, 483] on div "Coleta" at bounding box center [300, 493] width 295 height 42
click at [218, 497] on input "Coleta" at bounding box center [300, 501] width 295 height 25
click at [285, 534] on button "Next Month" at bounding box center [290, 530] width 8 height 8
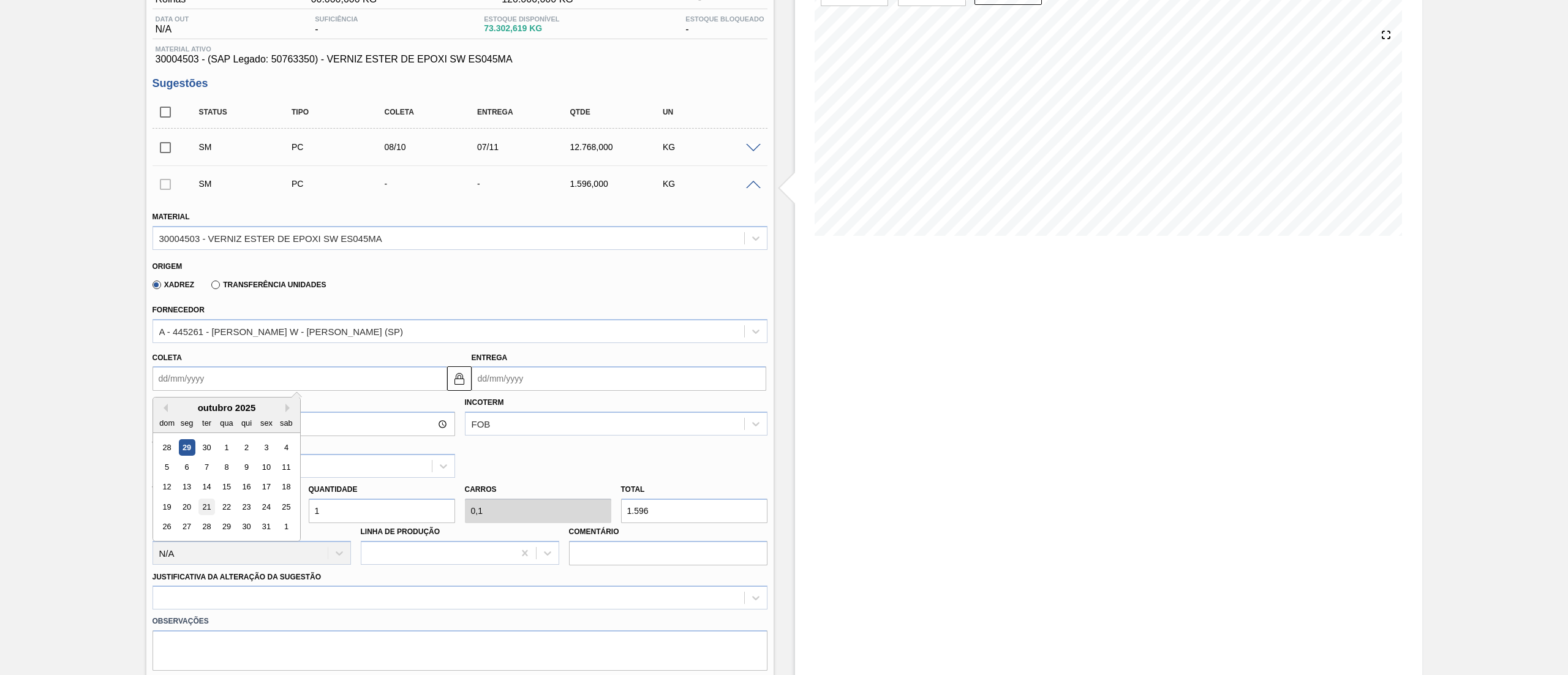
click at [207, 508] on div "21" at bounding box center [207, 507] width 17 height 17
type input "21/10/2025"
type input "20/11/2025"
drag, startPoint x: 341, startPoint y: 507, endPoint x: 246, endPoint y: 493, distance: 96.0
click at [246, 493] on div "Tam lote 1.596,000 Quantidade 1 Carros 0,1 Total 1.596 Doca N/A Linha de Produç…" at bounding box center [460, 521] width 625 height 87
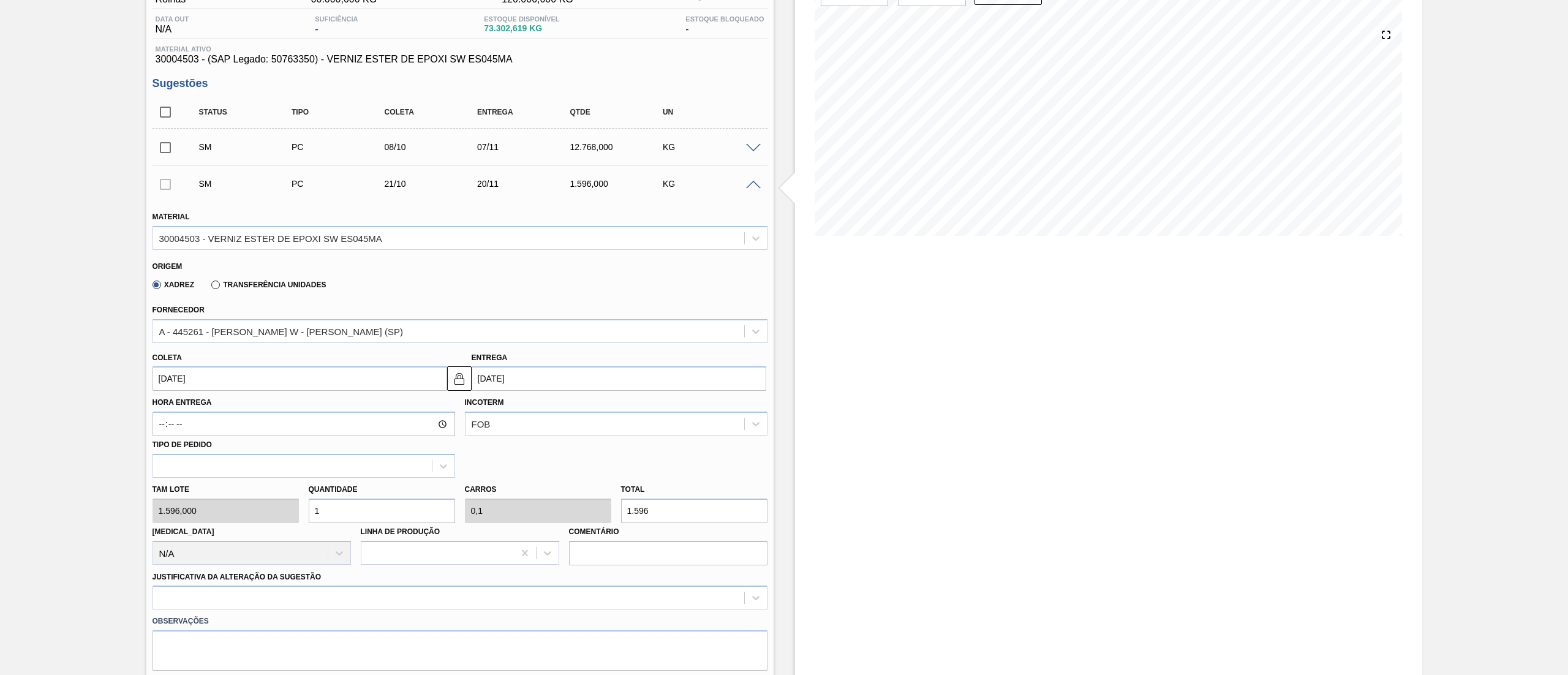
type input "8"
type input "0,8"
type input "12.768"
type input "8"
click at [181, 596] on div at bounding box center [460, 597] width 615 height 24
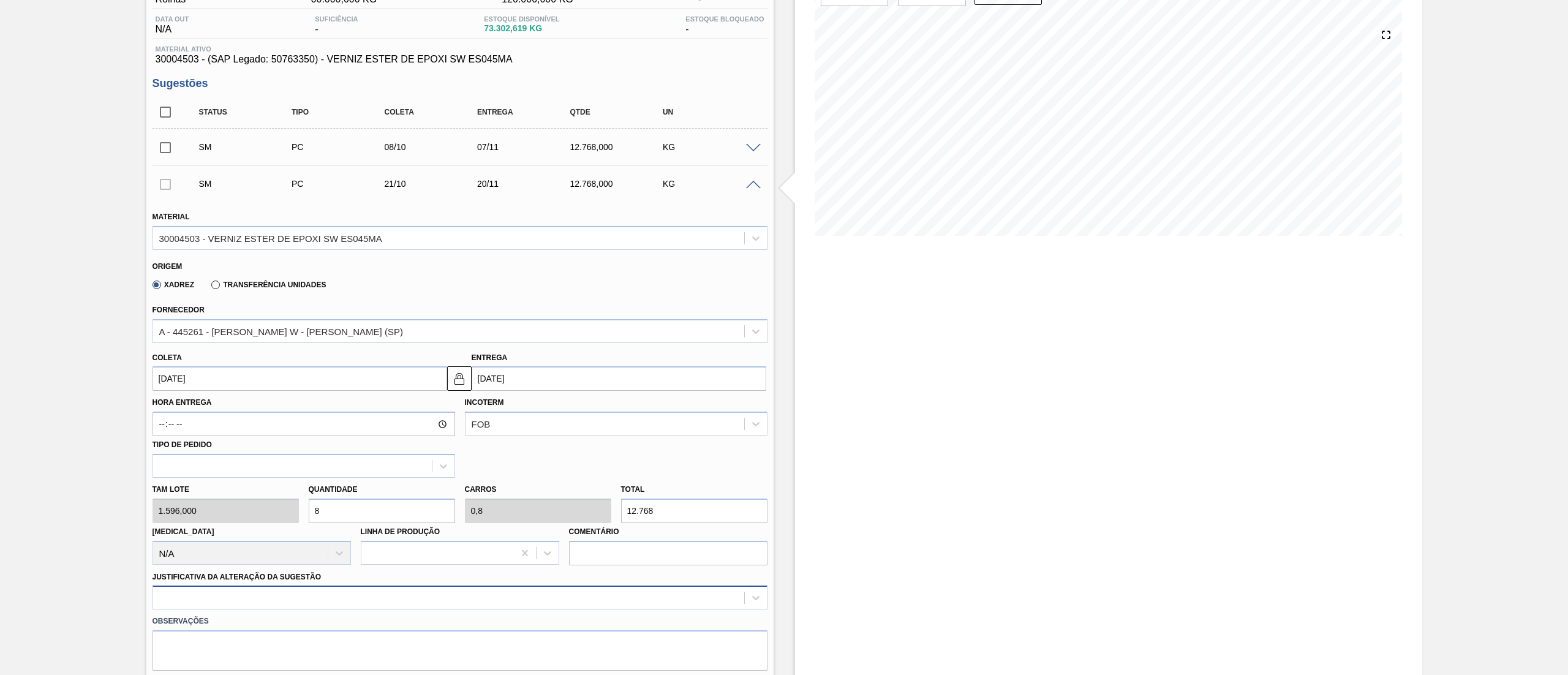
scroll to position [252, 0]
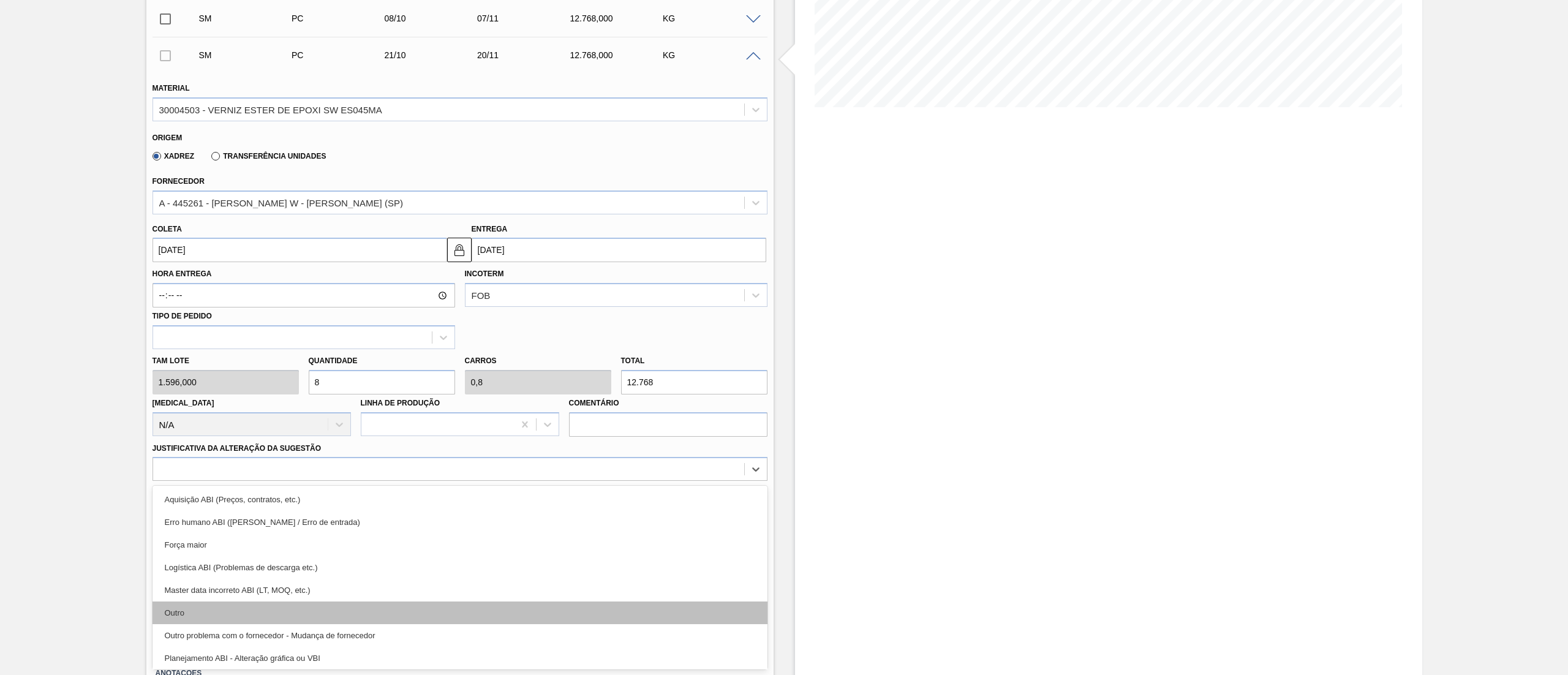
click at [182, 611] on div "Outro" at bounding box center [460, 612] width 615 height 23
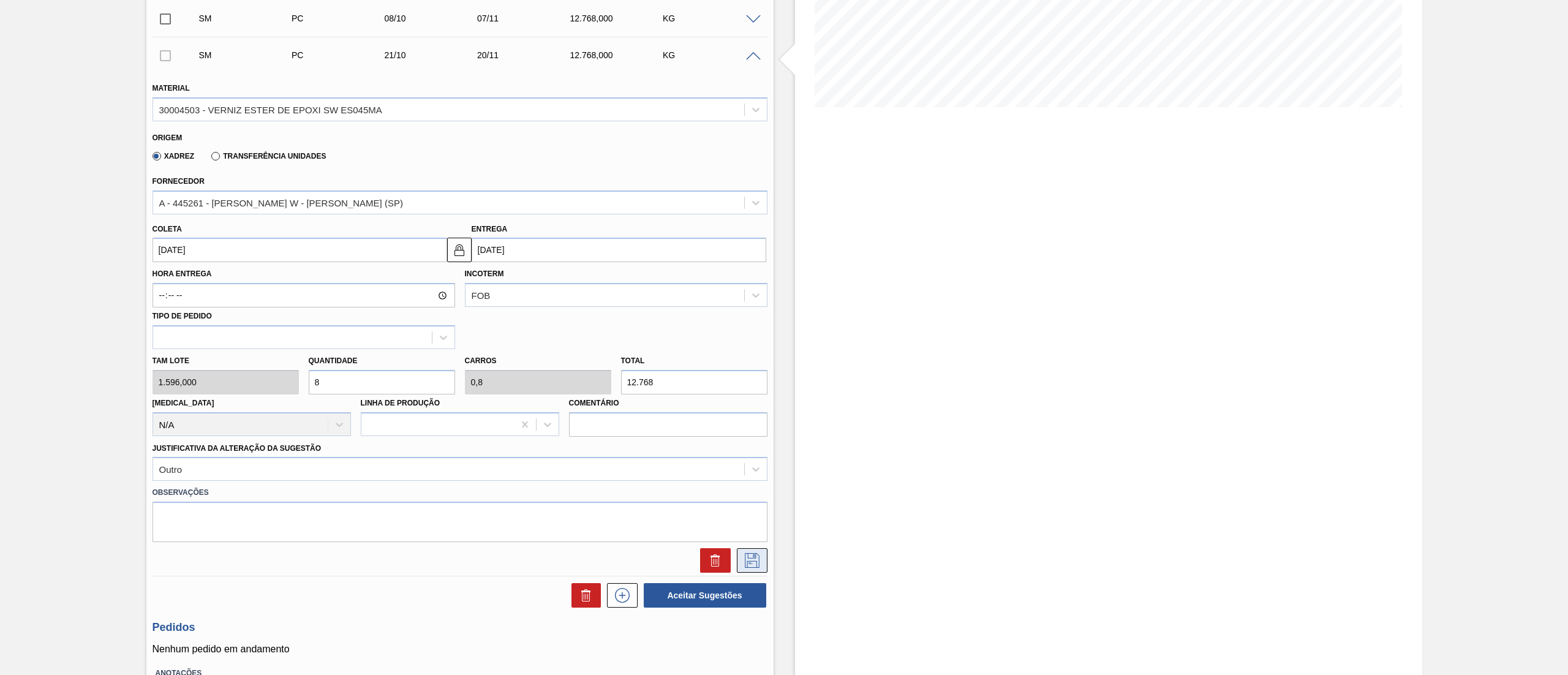
click at [756, 554] on icon at bounding box center [752, 560] width 14 height 14
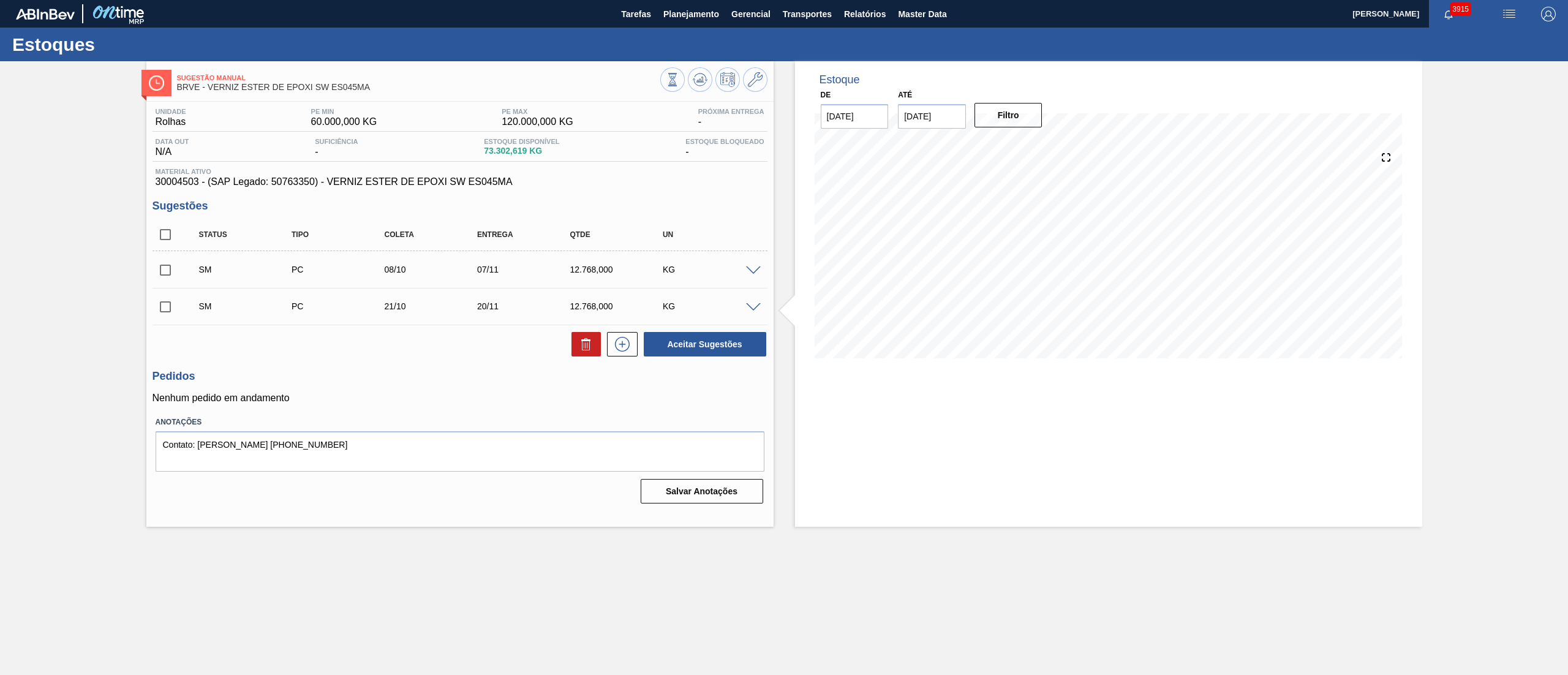
scroll to position [0, 0]
click at [176, 247] on input "checkbox" at bounding box center [165, 235] width 25 height 25
checkbox input "true"
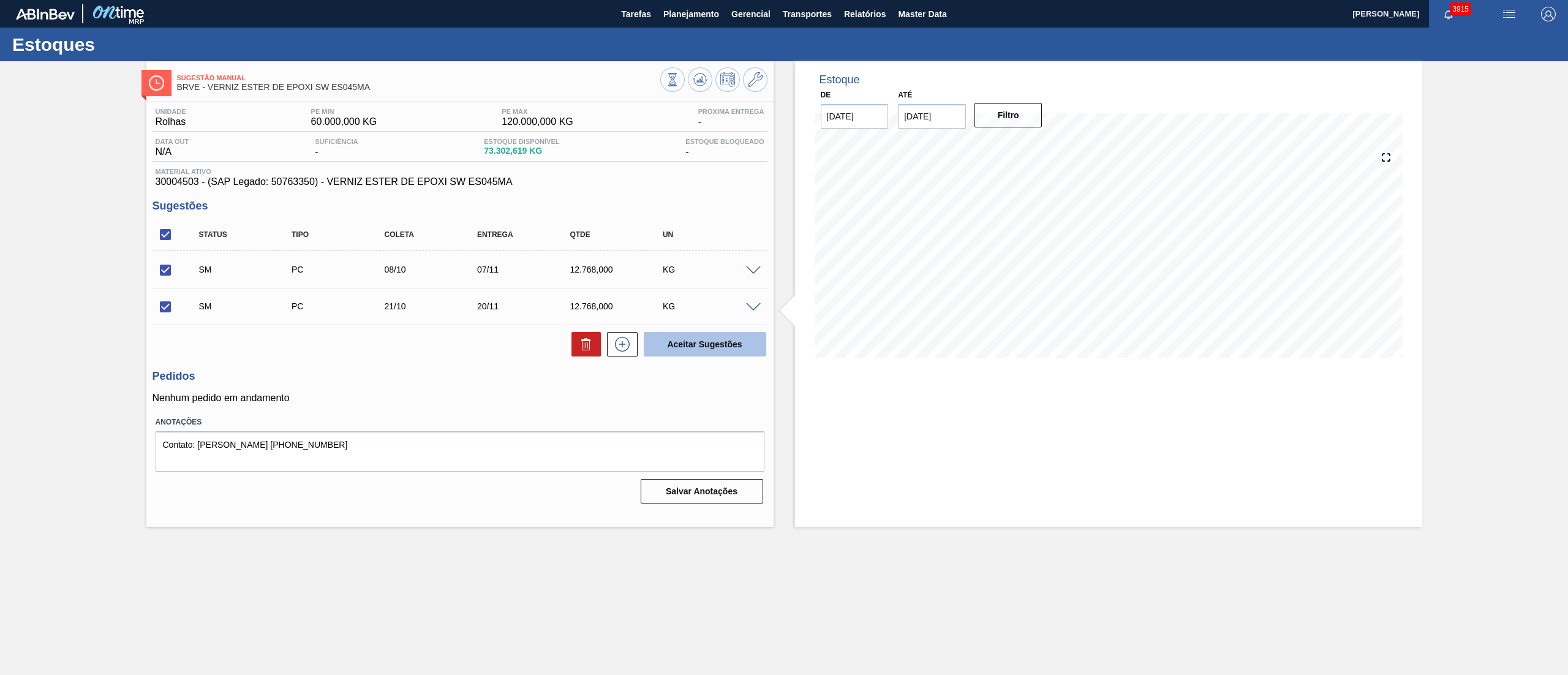
click at [721, 349] on button "Aceitar Sugestões" at bounding box center [704, 344] width 123 height 25
checkbox input "false"
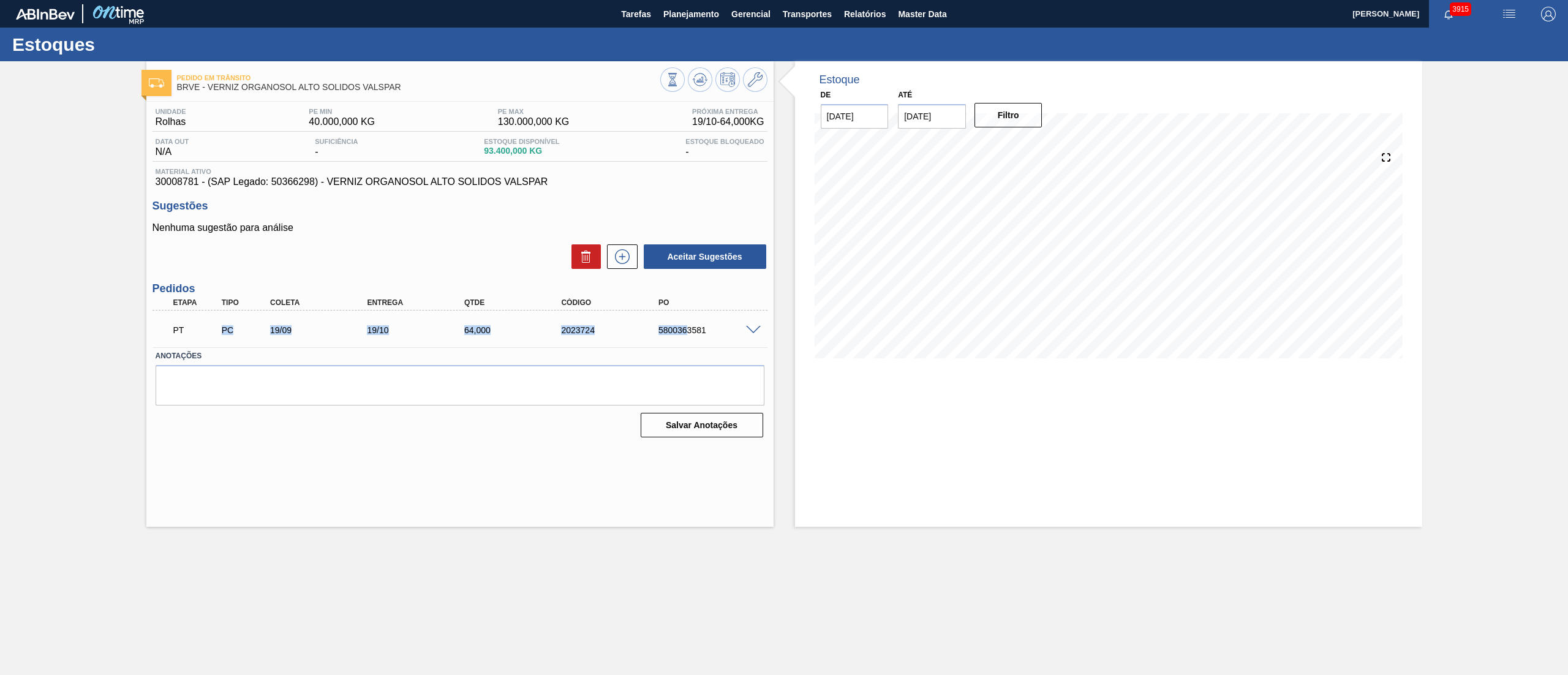
drag, startPoint x: 310, startPoint y: 340, endPoint x: 688, endPoint y: 340, distance: 378.0
click at [688, 340] on div "PT PC 19/09 19/10 64,000 2023724 5800363581" at bounding box center [456, 329] width 582 height 25
click at [706, 85] on icon at bounding box center [699, 79] width 14 height 14
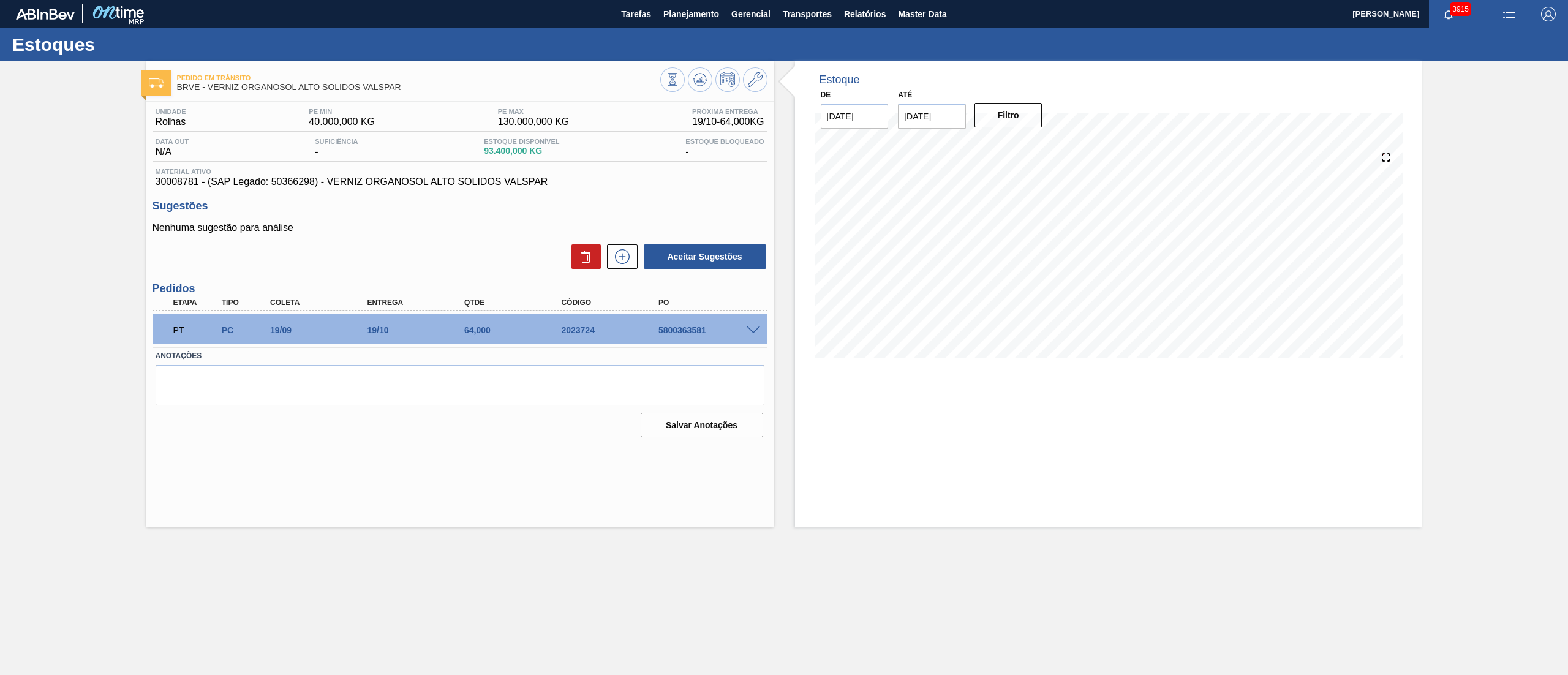
click at [395, 252] on div "Aceitar Sugestões" at bounding box center [460, 257] width 615 height 27
click at [623, 262] on icon at bounding box center [621, 256] width 19 height 14
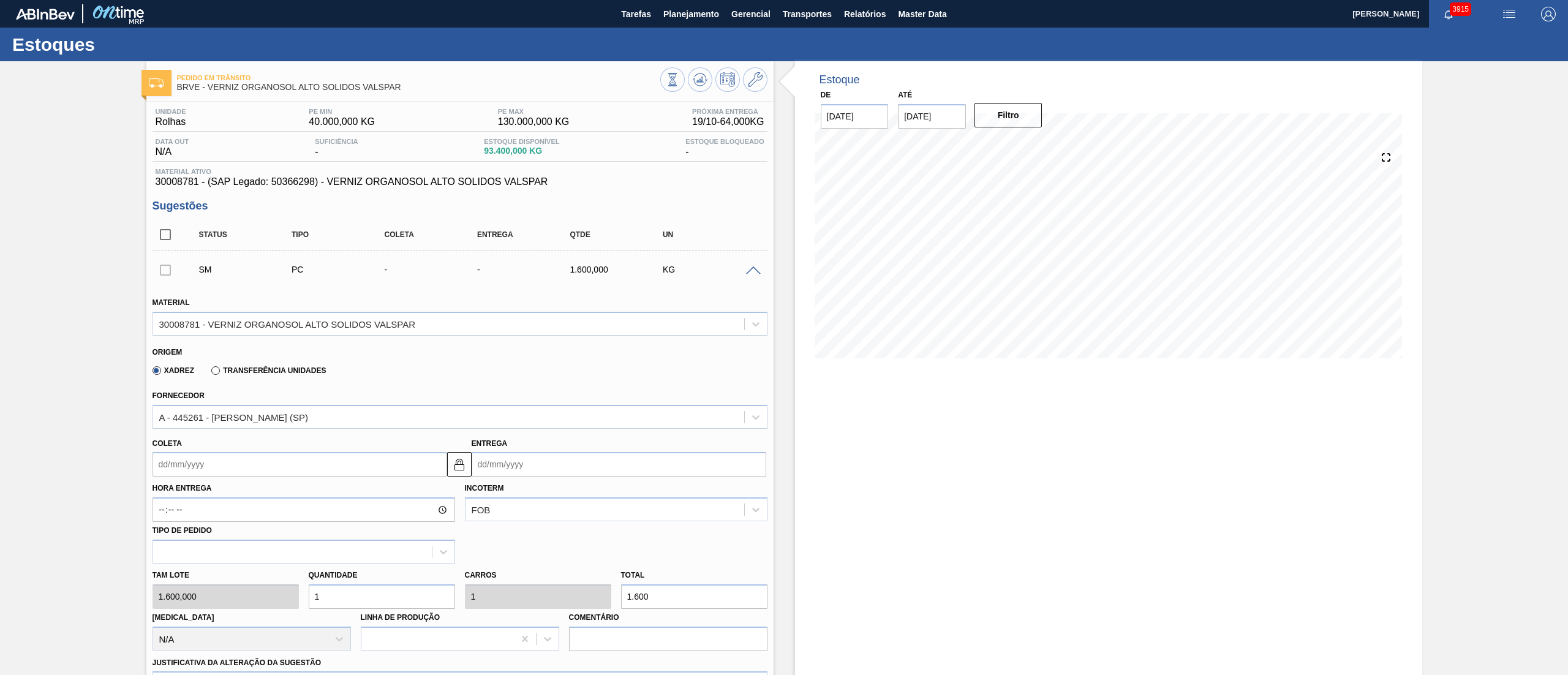
click at [238, 595] on div "Tam lote 1.600,000 Quantidade 1 Carros 1 Total 1.600 [MEDICAL_DATA] N/A Linha d…" at bounding box center [460, 606] width 625 height 87
type input "8"
type input "12.800"
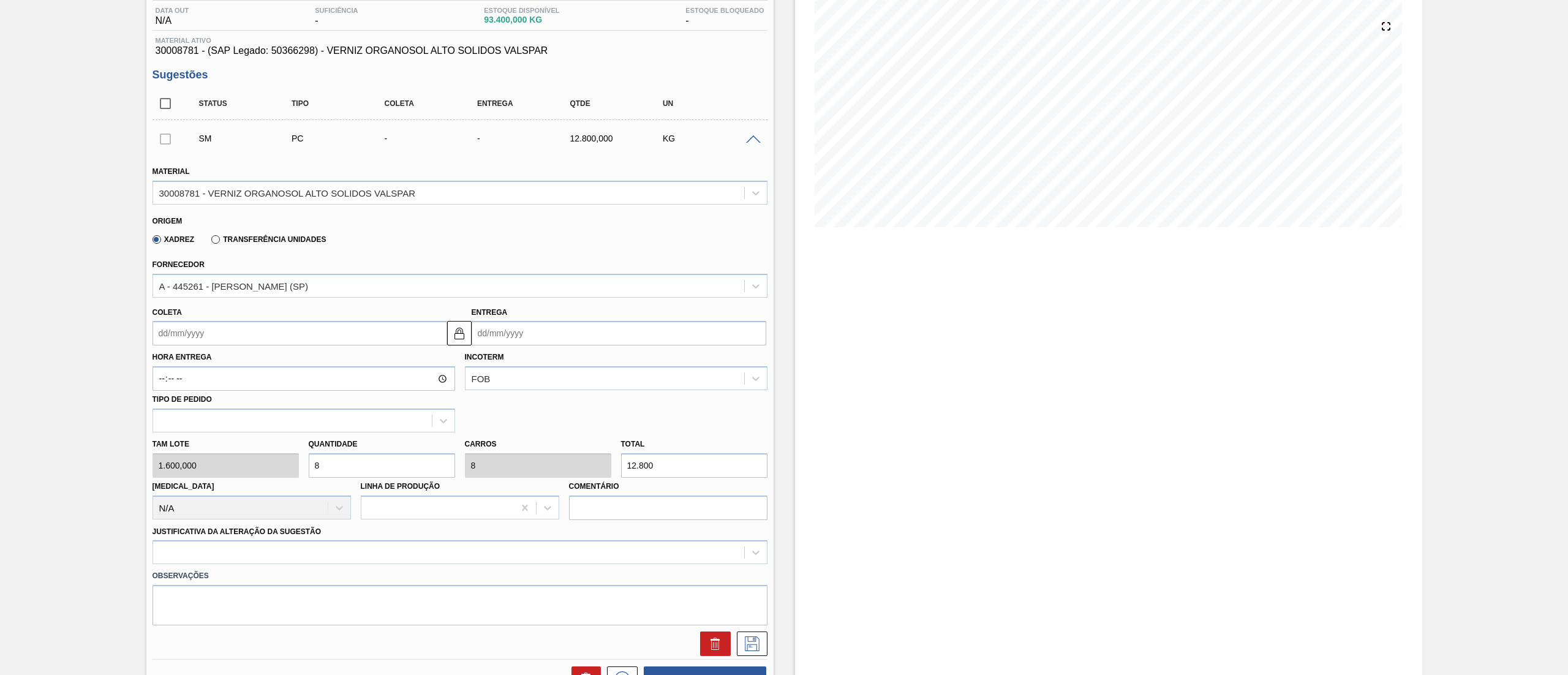
scroll to position [245, 0]
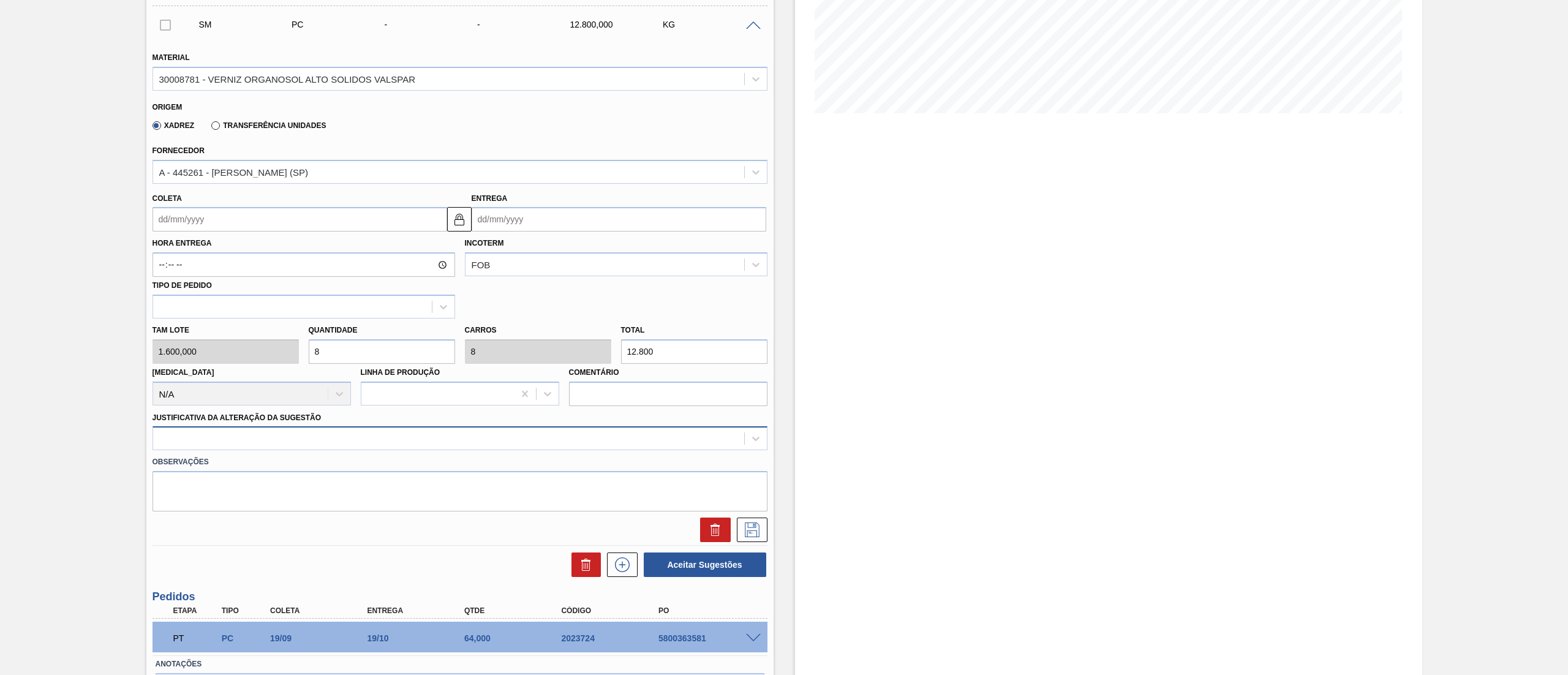
type input "8"
click at [187, 426] on div at bounding box center [460, 438] width 615 height 24
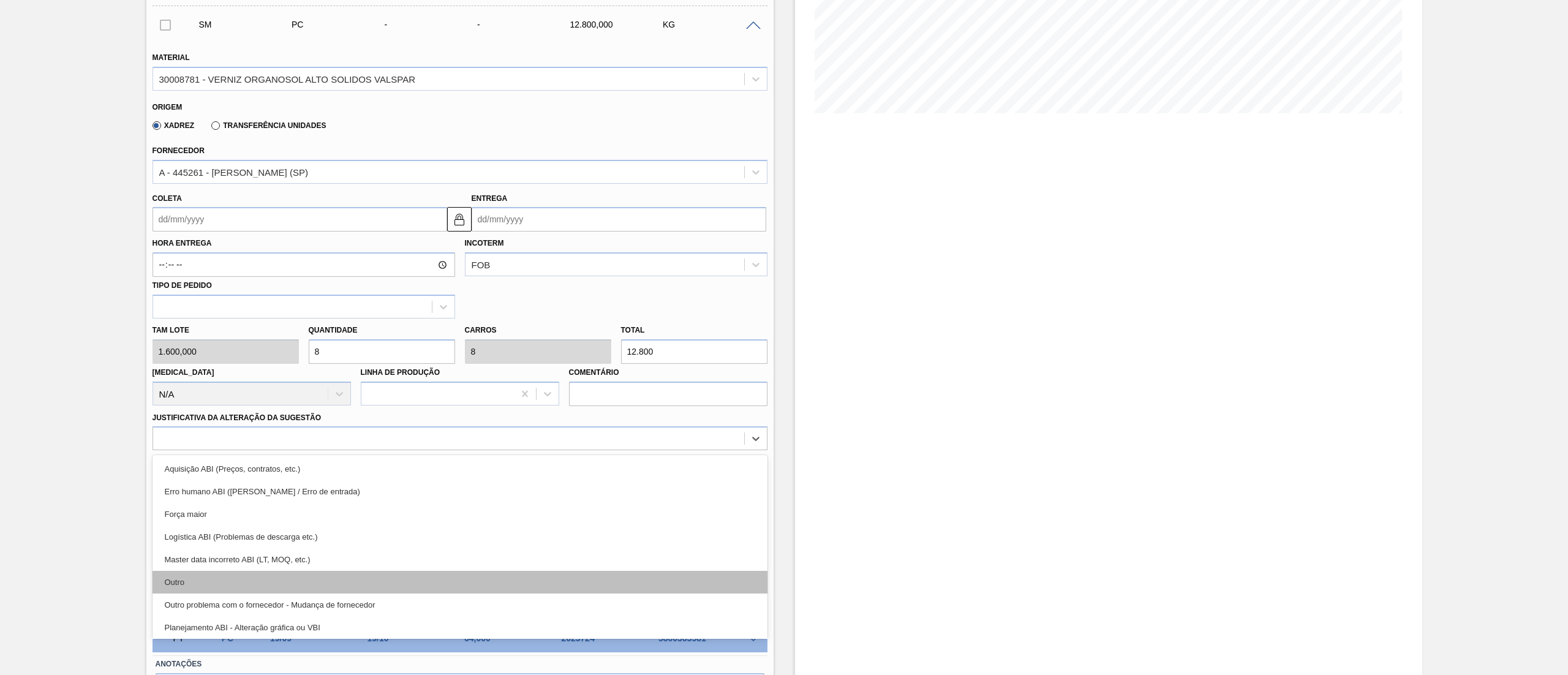
click at [181, 578] on div "Outro" at bounding box center [460, 582] width 615 height 23
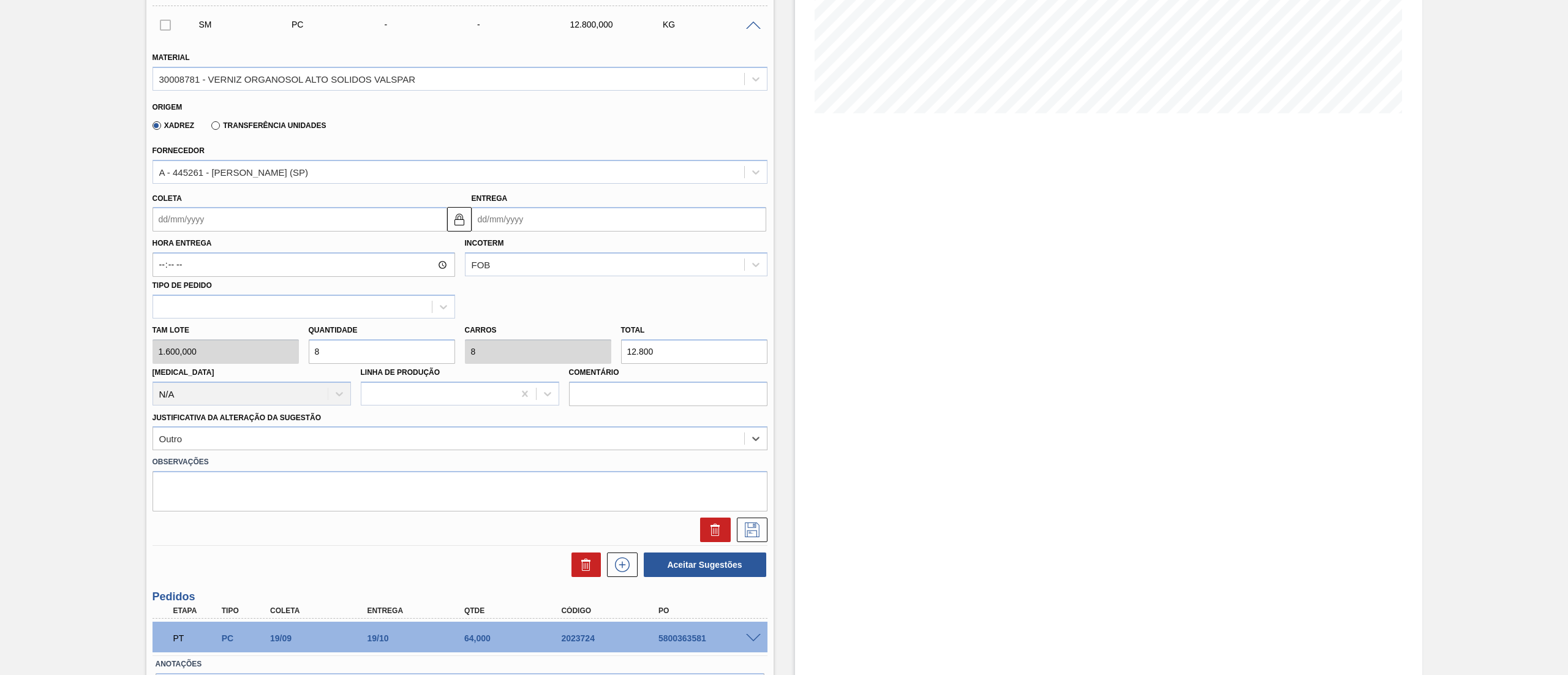
click at [209, 220] on input "Coleta" at bounding box center [300, 219] width 295 height 25
click at [287, 247] on button "Next Month" at bounding box center [290, 249] width 8 height 8
click at [211, 329] on div "14" at bounding box center [207, 329] width 17 height 17
type input "[DATE]"
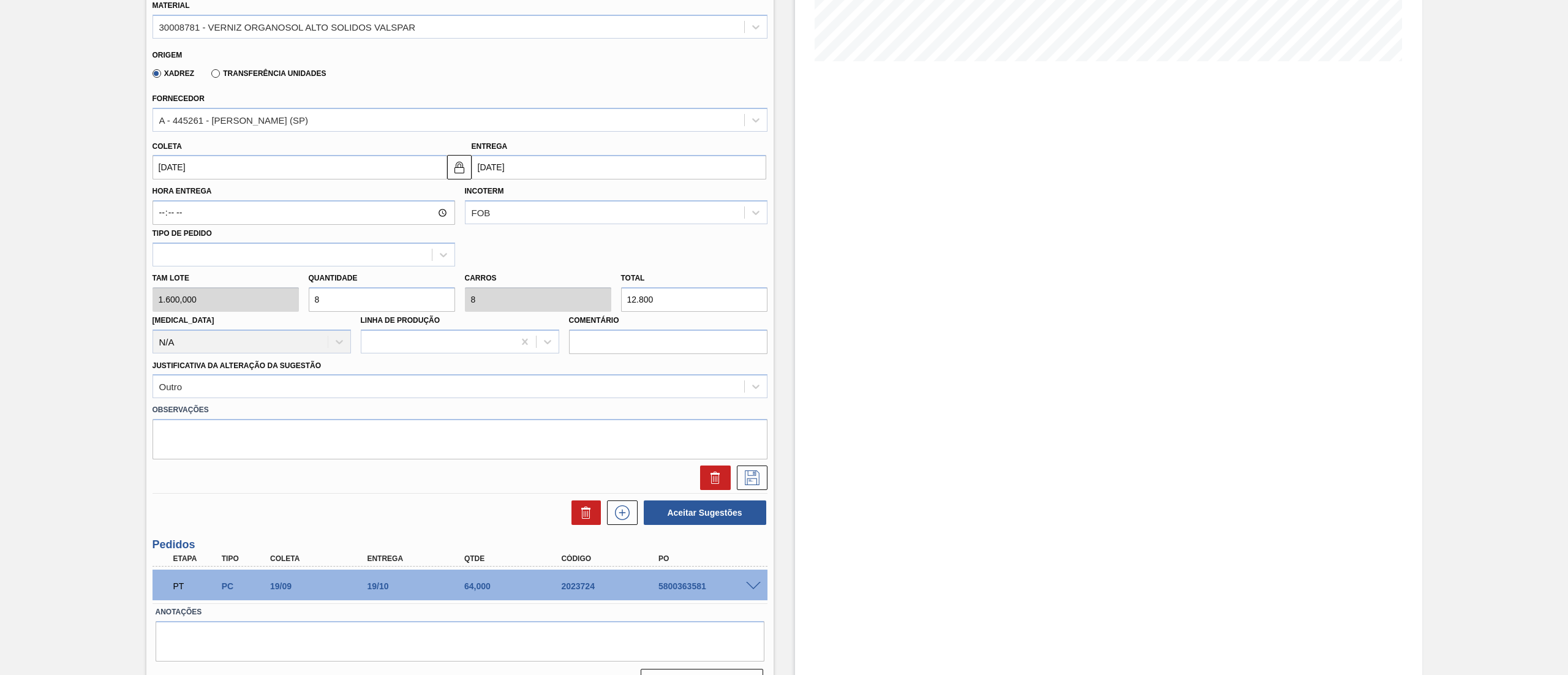
scroll to position [324, 0]
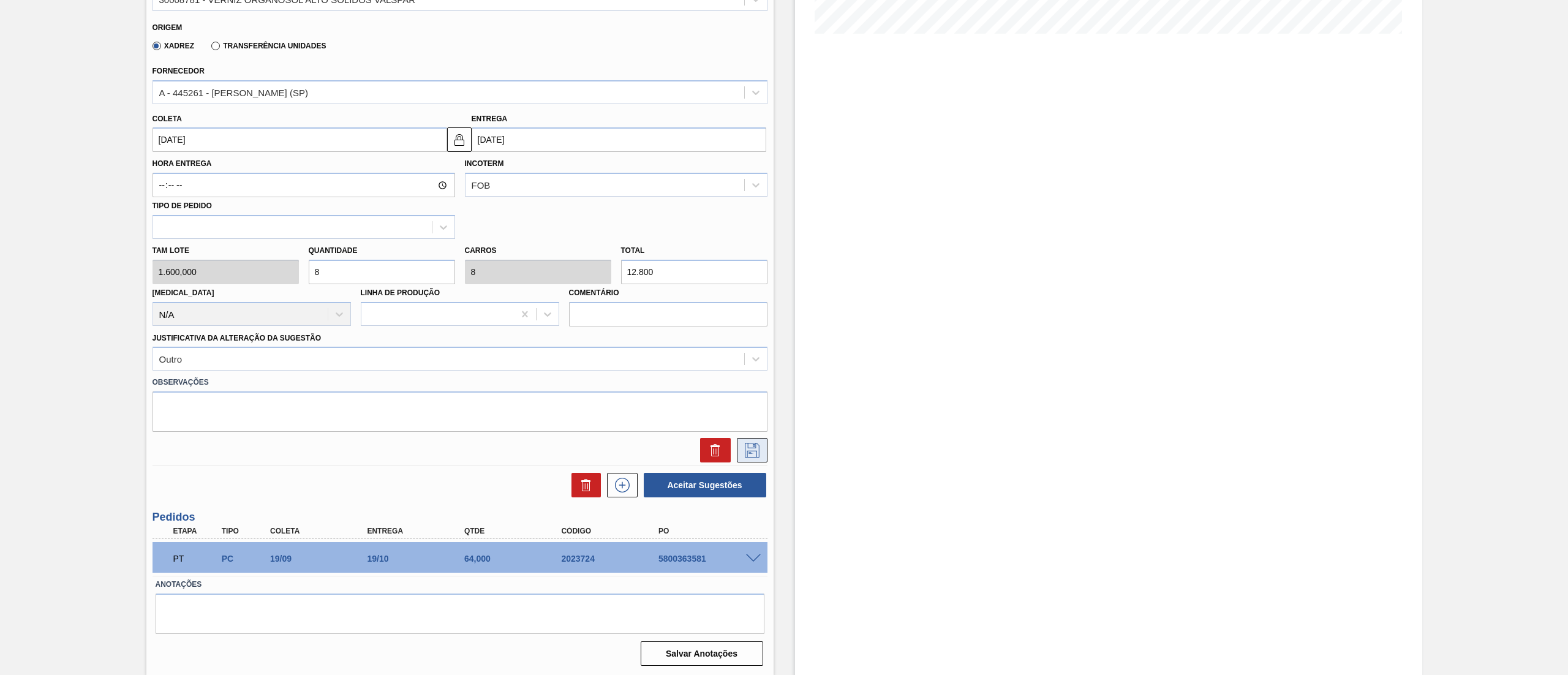
click at [741, 457] on button at bounding box center [752, 450] width 30 height 25
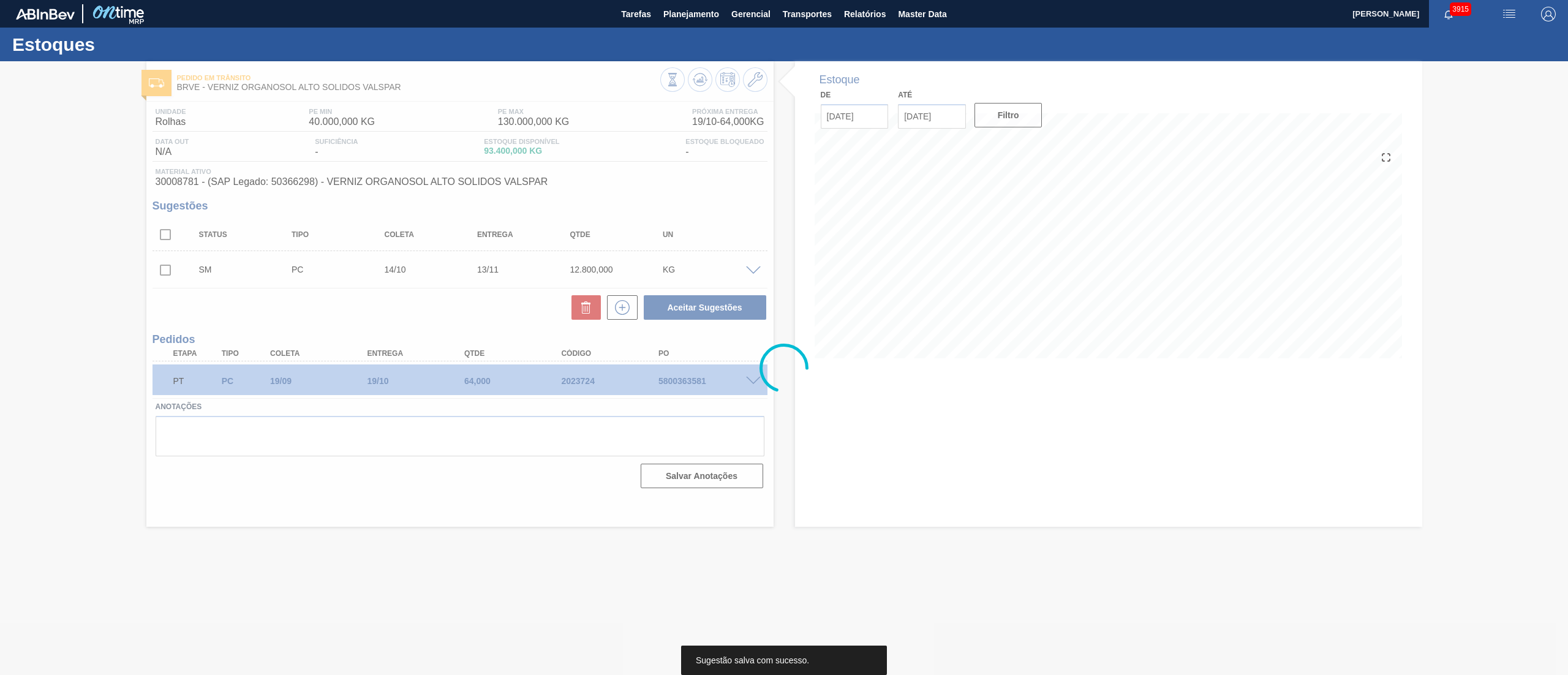
scroll to position [0, 0]
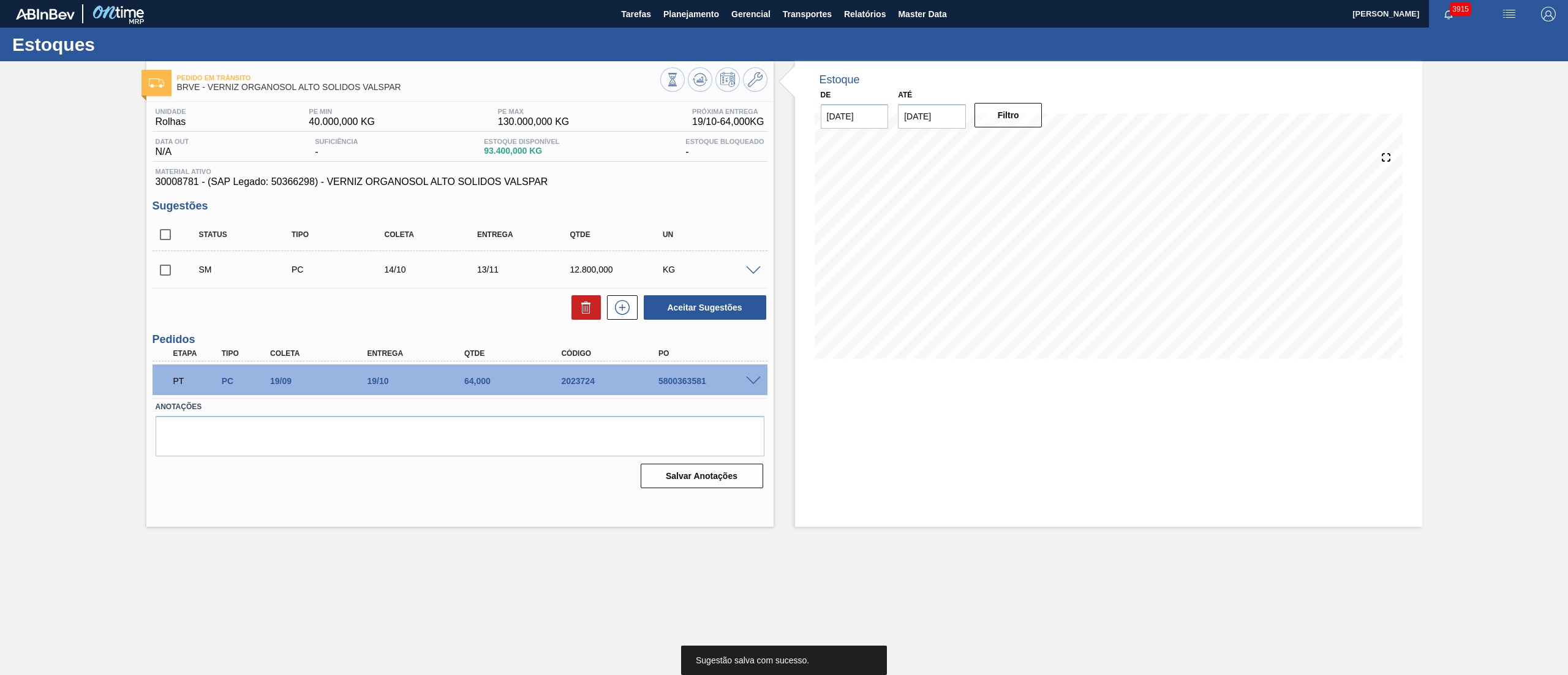
click at [164, 283] on input "checkbox" at bounding box center [165, 270] width 25 height 25
click at [684, 313] on button "Aceitar Sugestões" at bounding box center [704, 307] width 123 height 25
checkbox input "false"
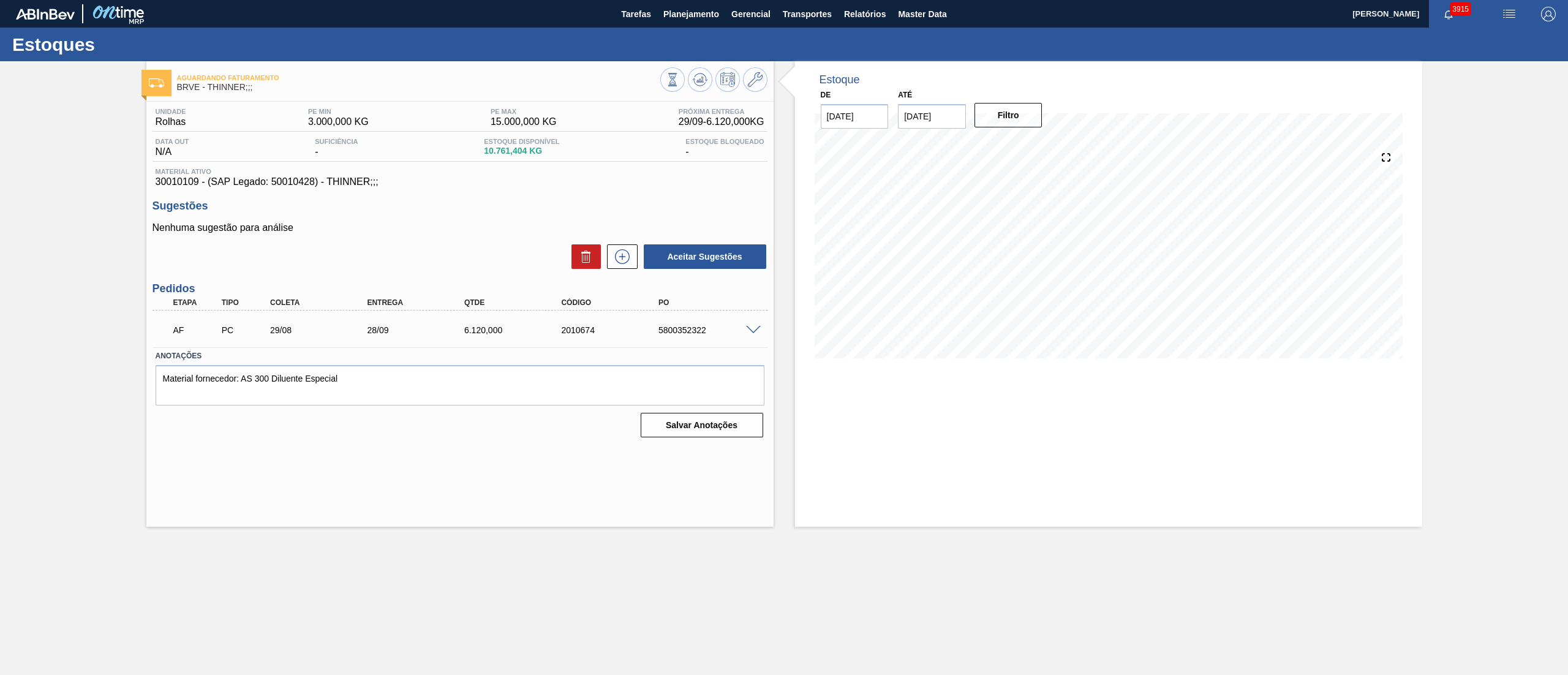
click at [753, 330] on span at bounding box center [753, 330] width 14 height 9
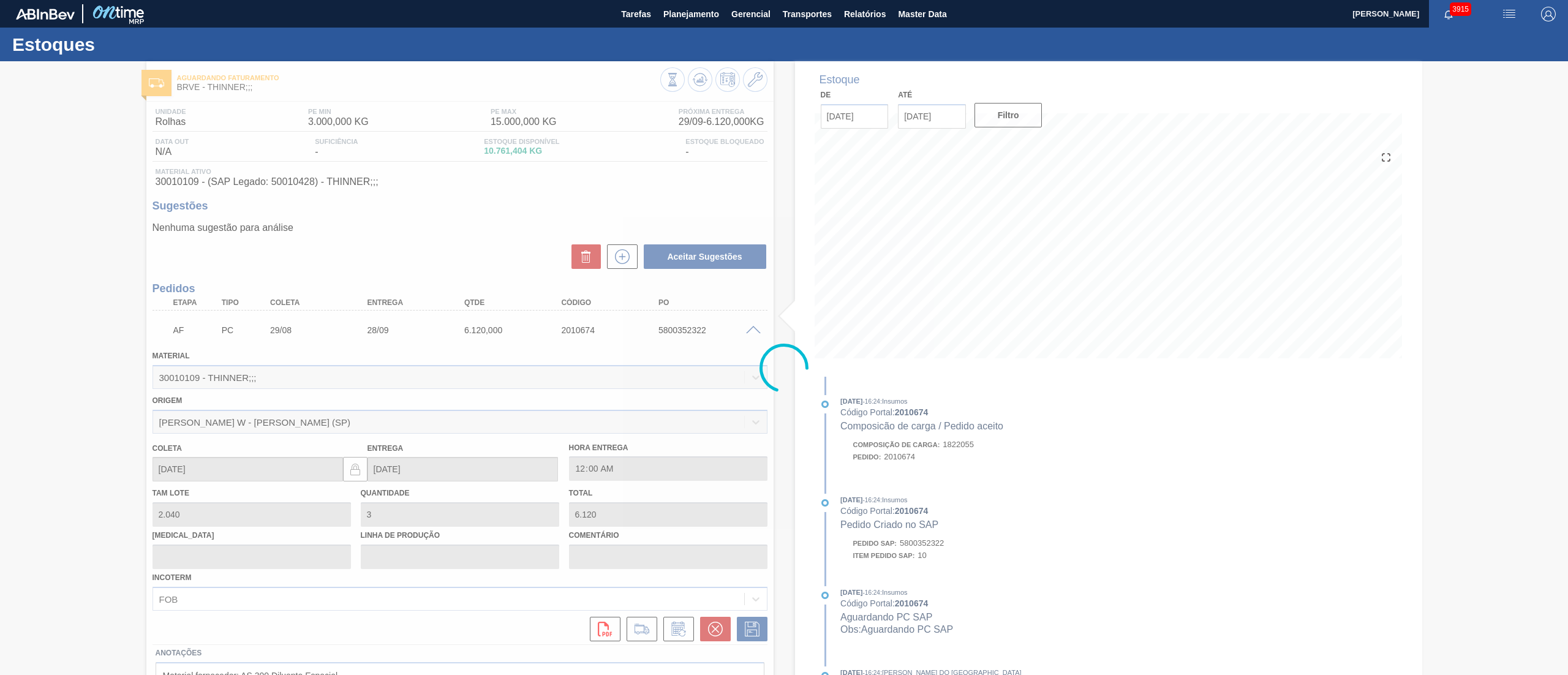
click at [709, 634] on div at bounding box center [784, 368] width 1568 height 614
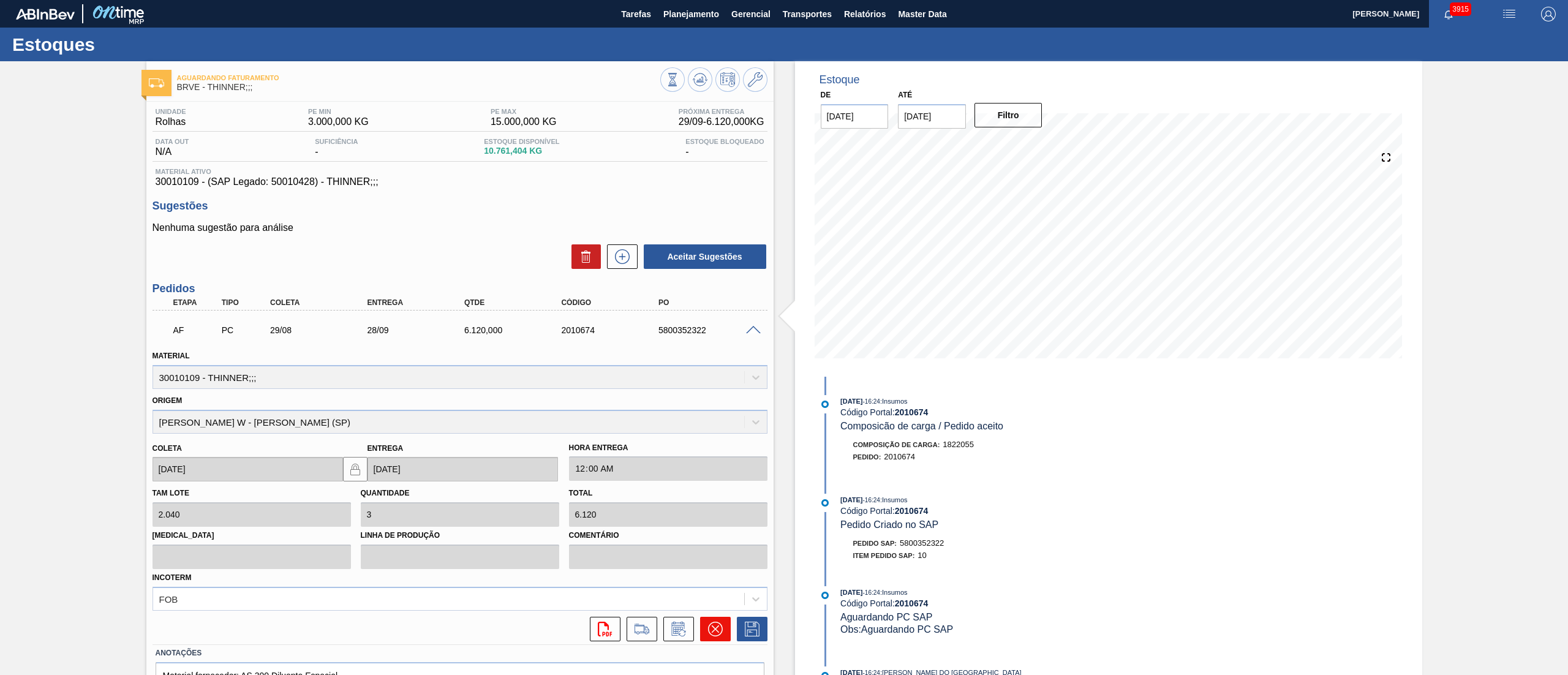
click at [714, 629] on icon at bounding box center [715, 628] width 8 height 8
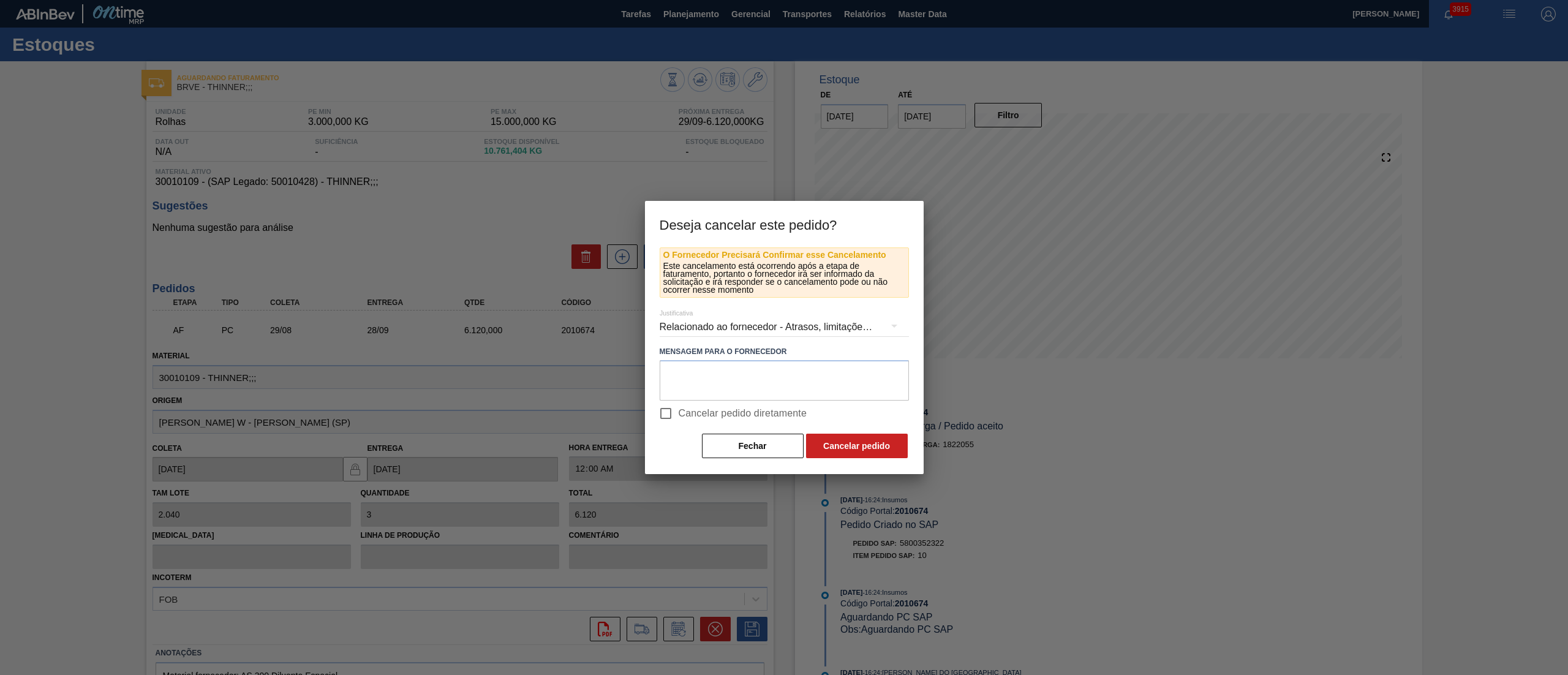
click at [680, 412] on span "Cancelar pedido diretamente" at bounding box center [743, 413] width 129 height 14
click at [678, 412] on input "Cancelar pedido diretamente" at bounding box center [665, 413] width 25 height 25
checkbox input "true"
click at [843, 448] on button "Cancelar pedido" at bounding box center [857, 445] width 102 height 25
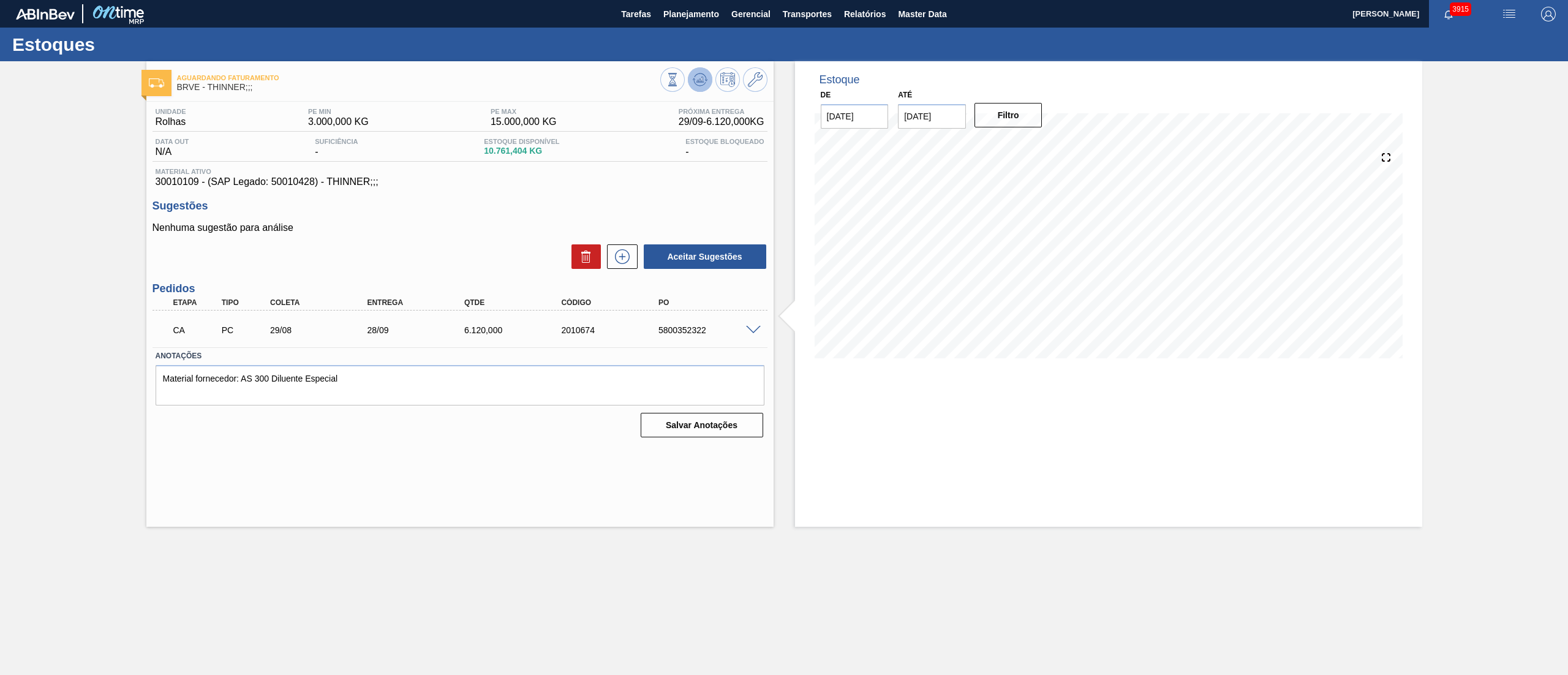
click at [704, 80] on icon at bounding box center [699, 79] width 14 height 14
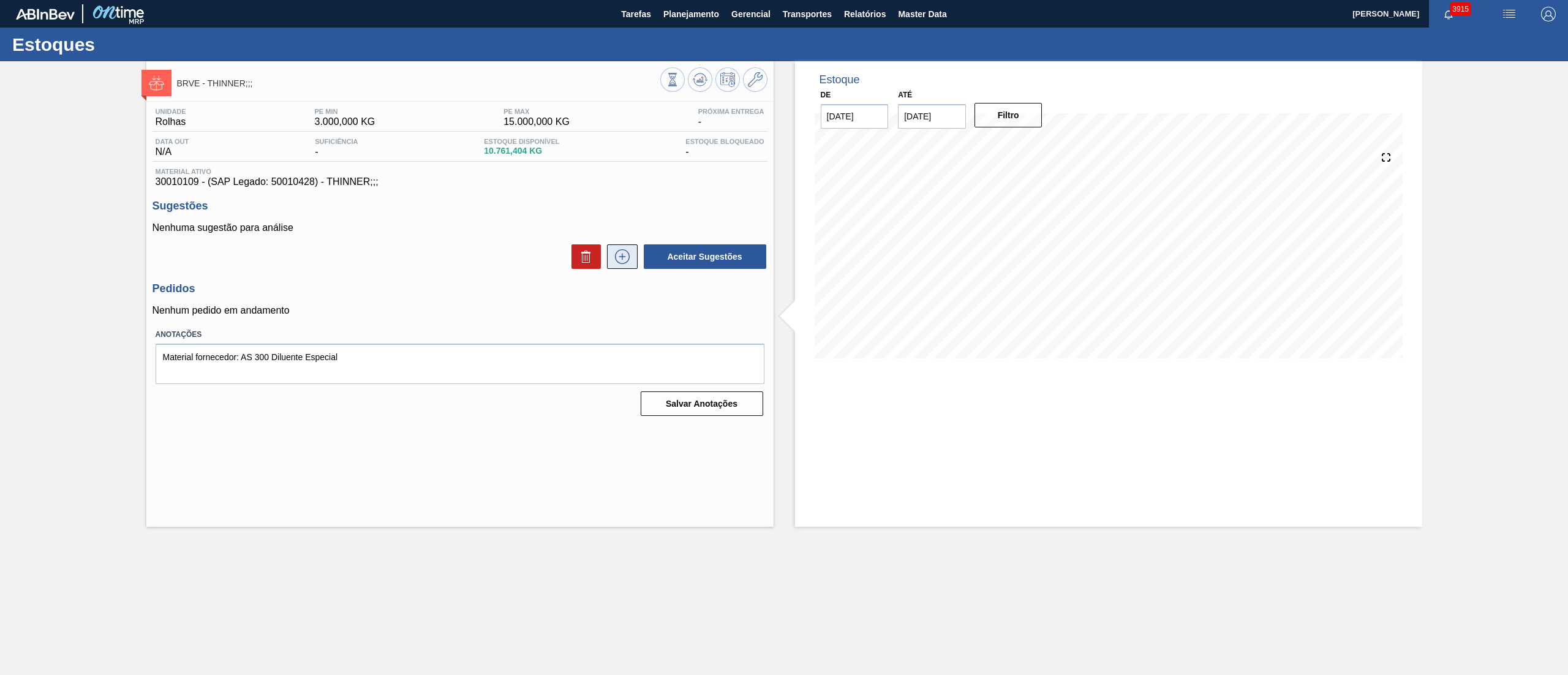
click at [616, 255] on icon at bounding box center [621, 256] width 19 height 14
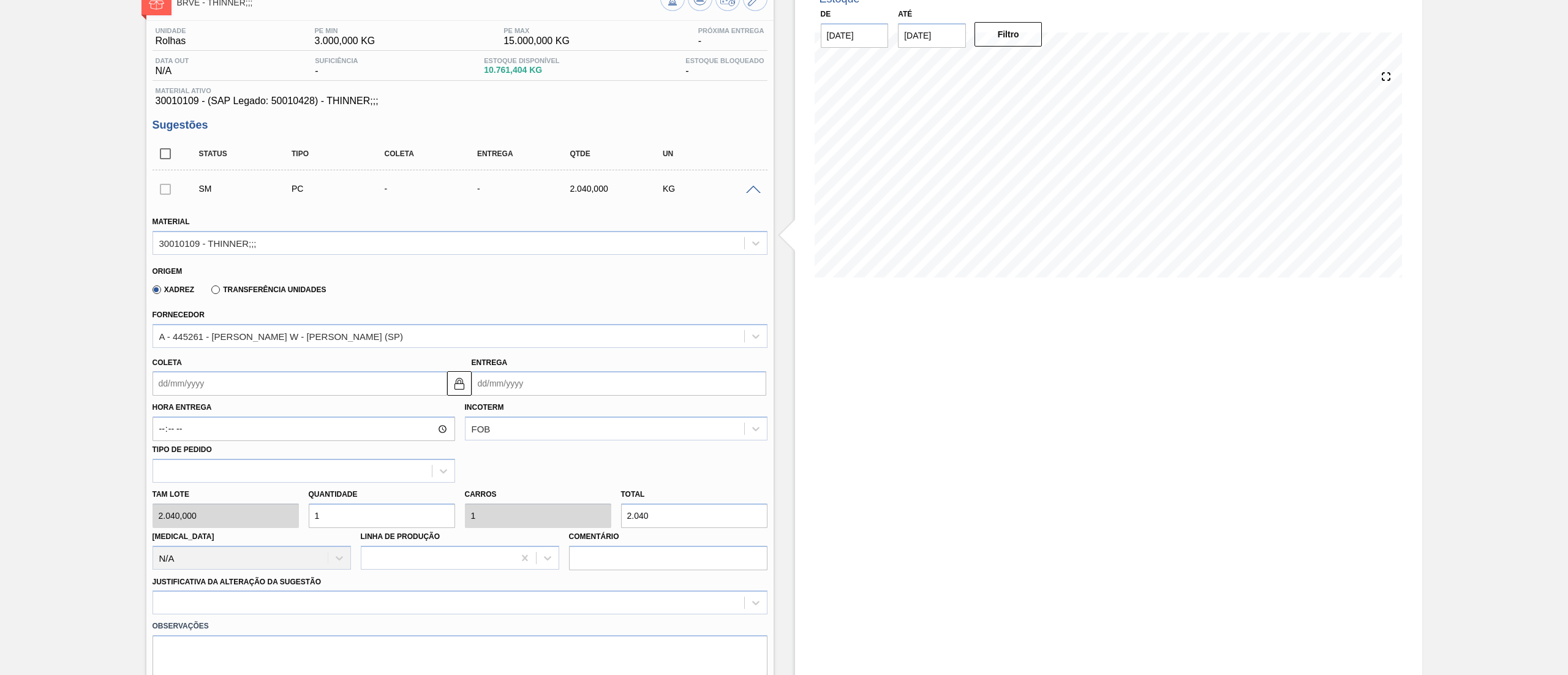
scroll to position [245, 0]
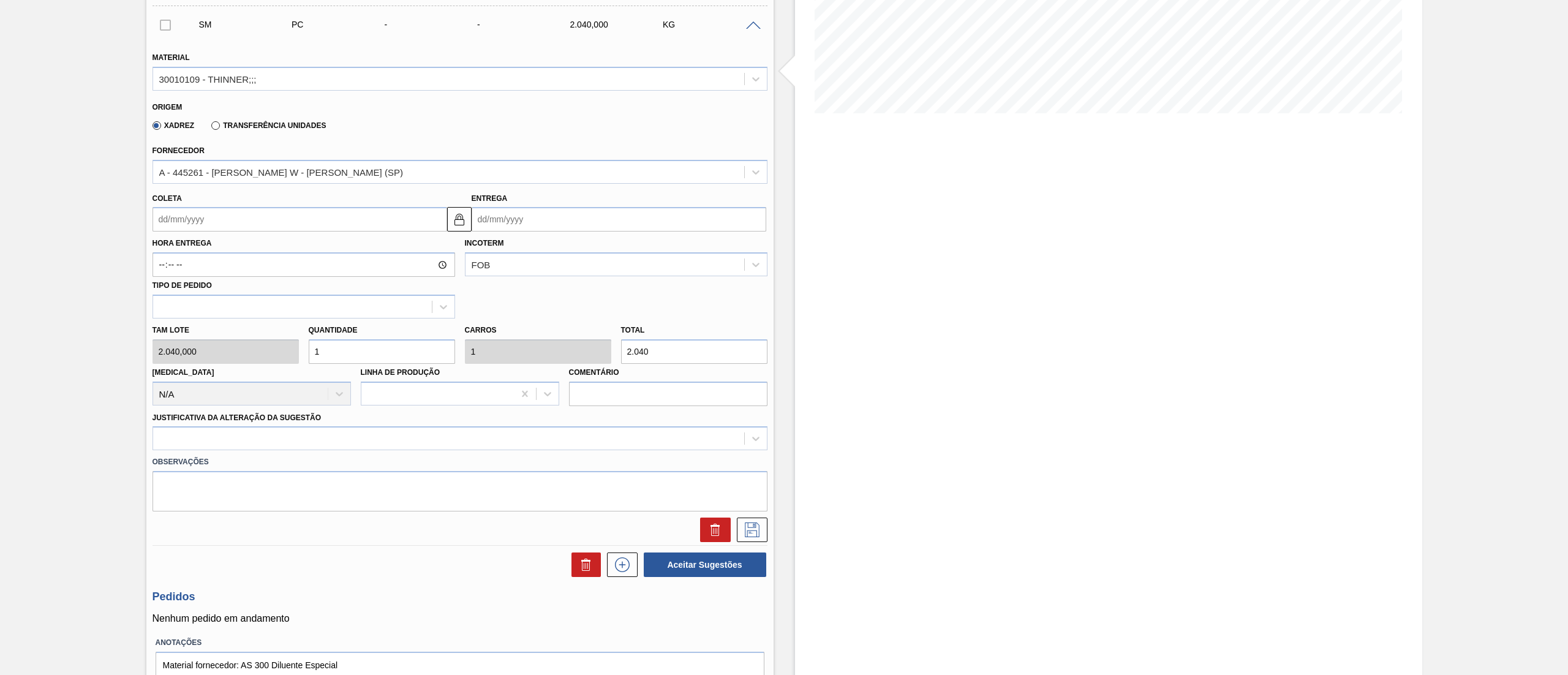
click at [185, 224] on input "Coleta" at bounding box center [300, 219] width 295 height 25
click at [296, 249] on div "setembro 2025" at bounding box center [227, 248] width 147 height 10
click at [293, 252] on button "Next Month" at bounding box center [290, 249] width 8 height 8
click at [224, 310] on div "8" at bounding box center [226, 308] width 17 height 17
type input "08/10/2025"
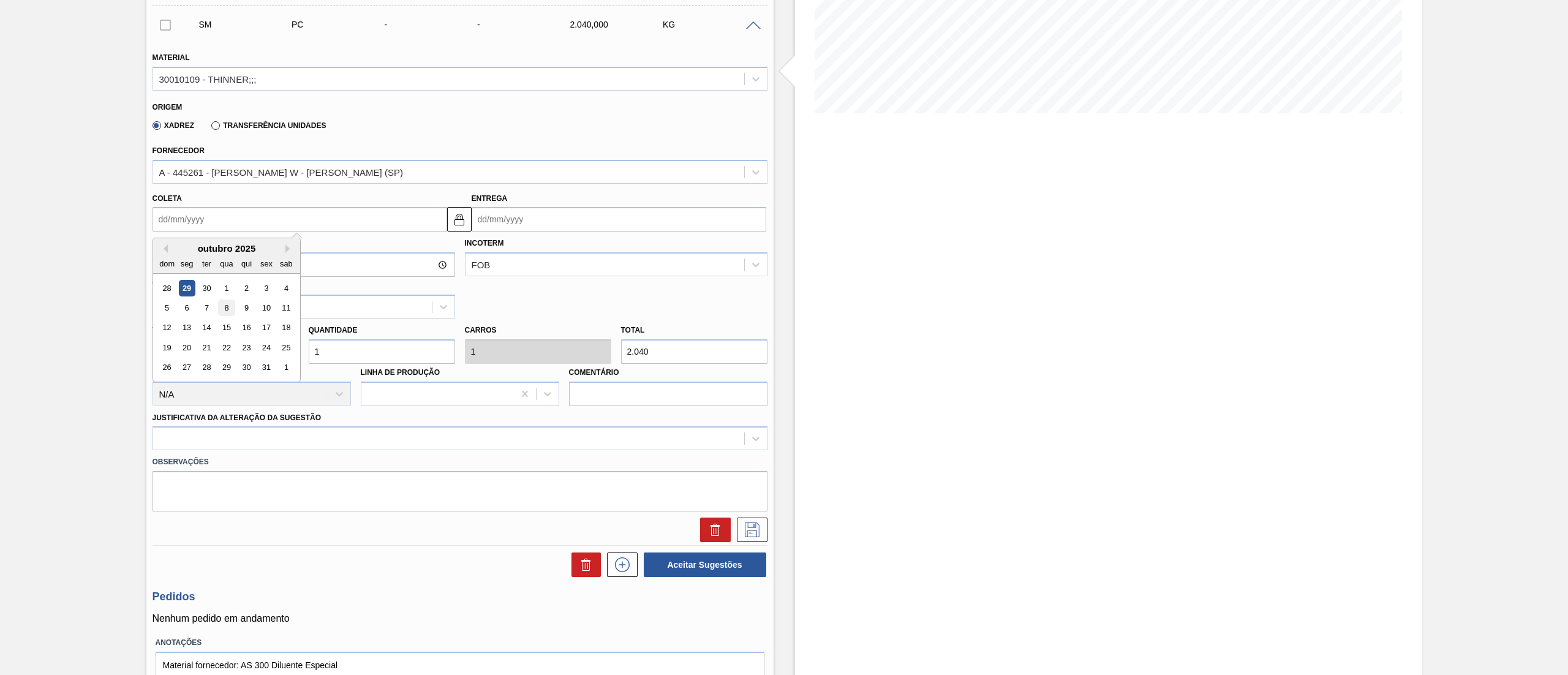
type input "07/11/2025"
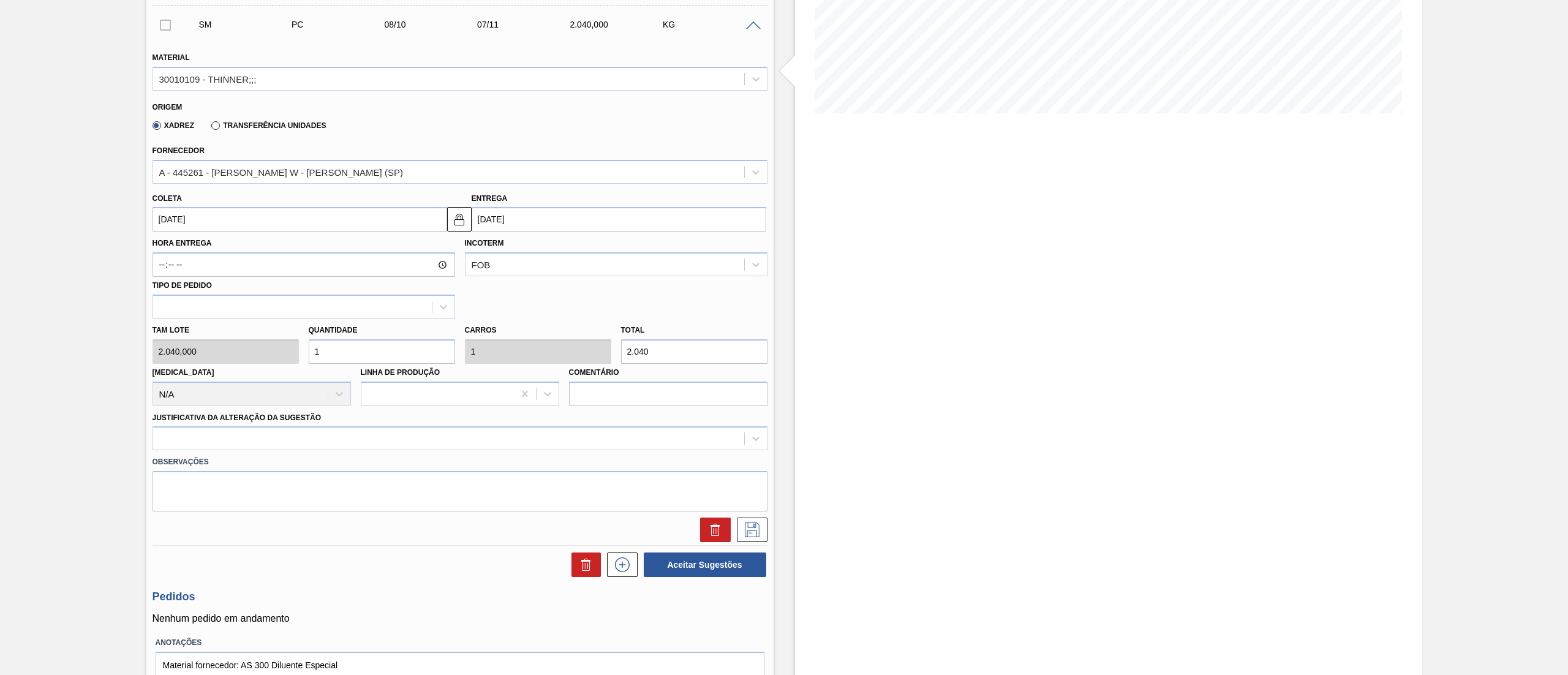
click at [290, 357] on div "Tam lote 2.040,000 Quantidade 1 Carros 1 Total 2.040 Doca N/A Linha de Produção…" at bounding box center [460, 362] width 625 height 87
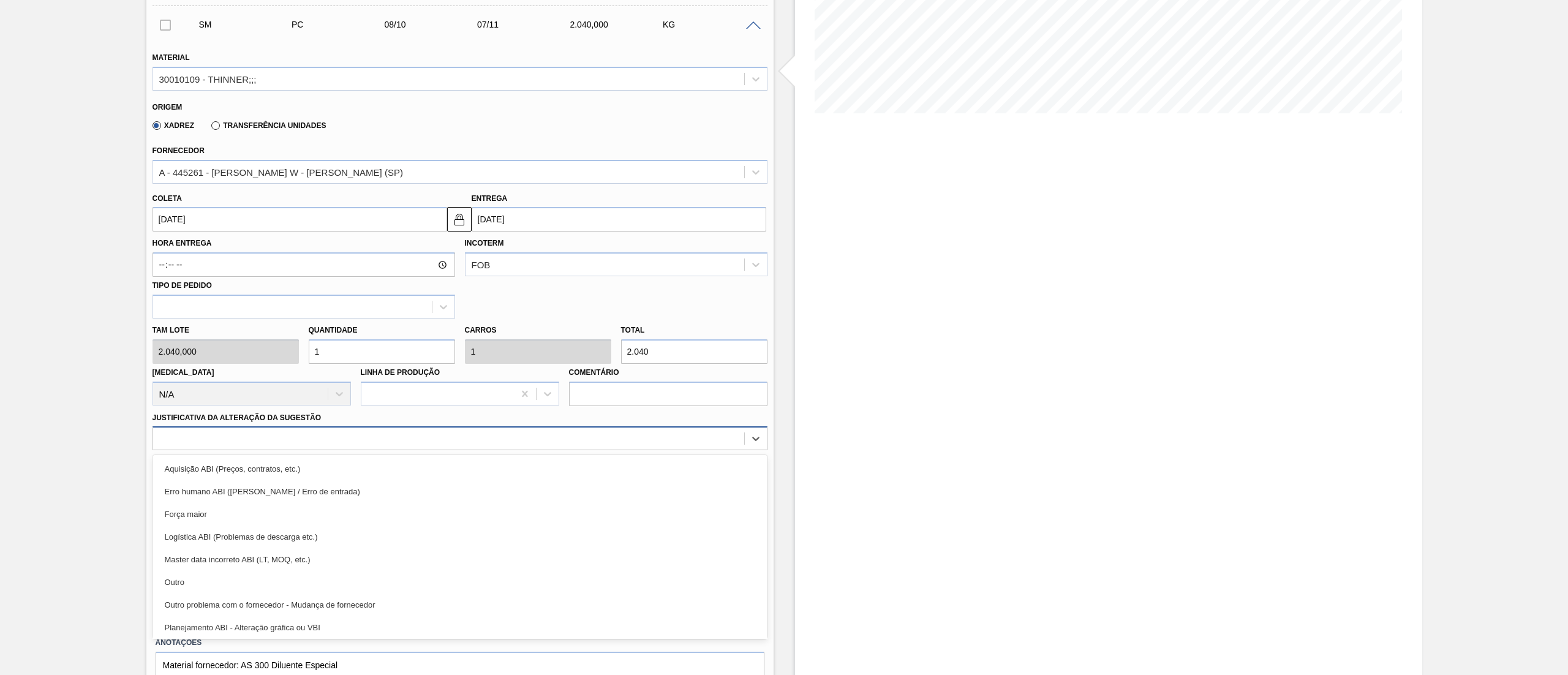
click at [213, 442] on div at bounding box center [449, 439] width 591 height 18
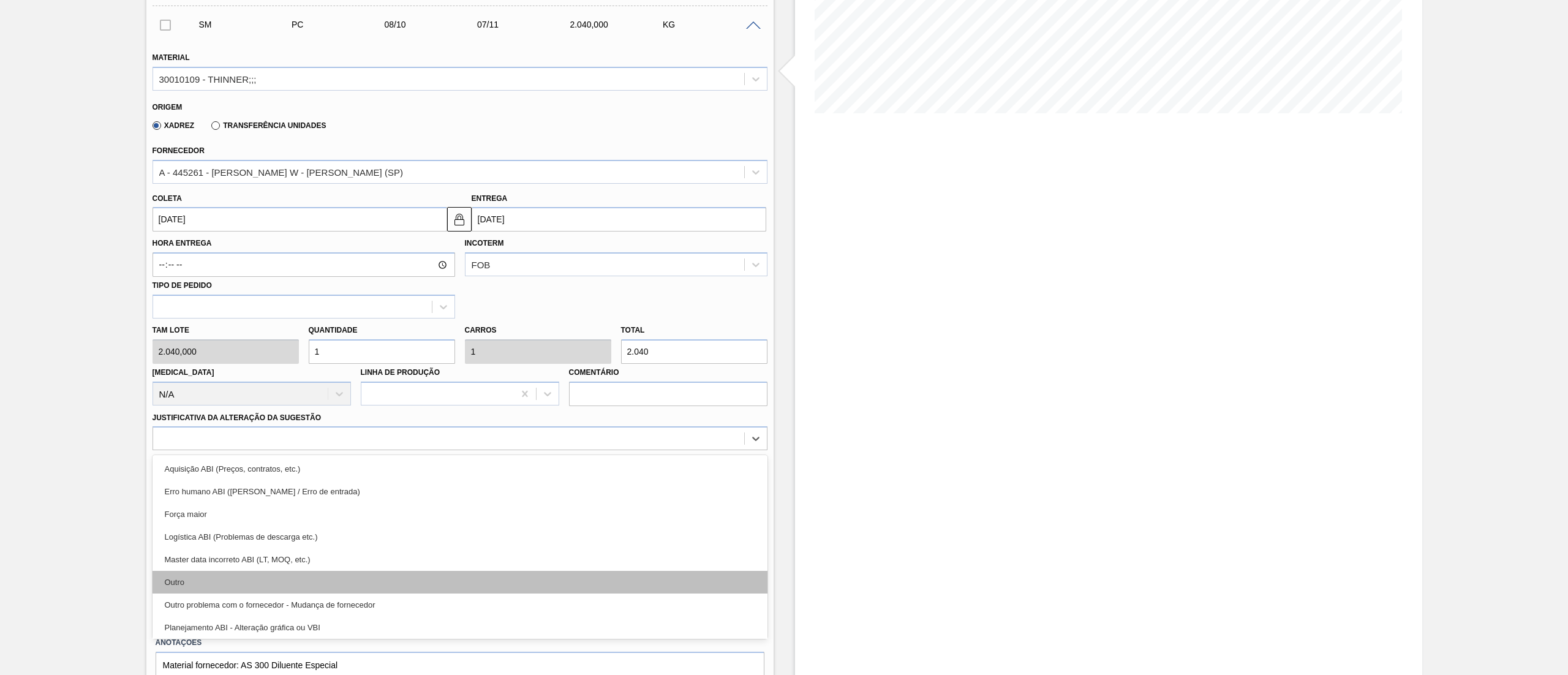
click at [190, 577] on div "Outro" at bounding box center [460, 582] width 615 height 23
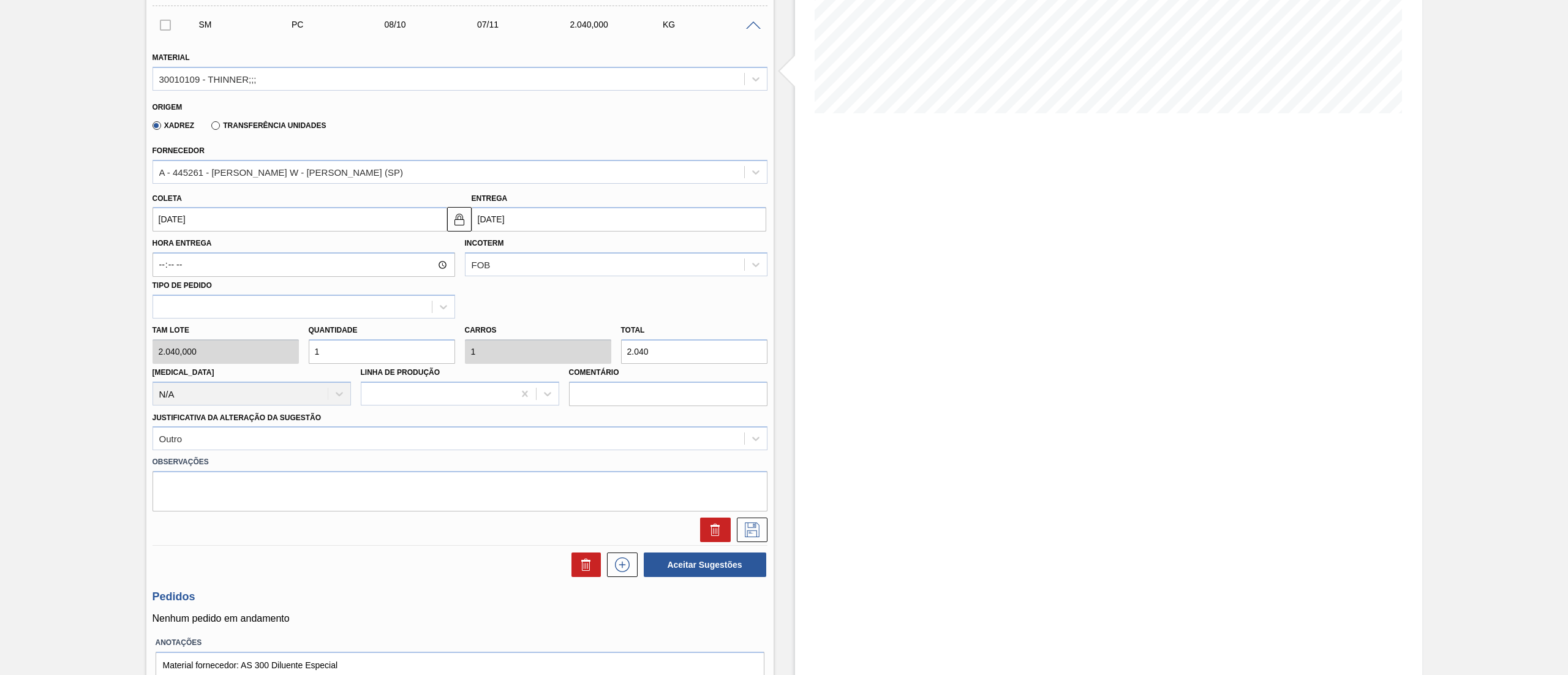
click at [272, 347] on div "Tam lote 2.040,000 Quantidade 1 Carros 1 Total 2.040 Doca N/A Linha de Produção…" at bounding box center [460, 362] width 625 height 87
click at [747, 530] on icon at bounding box center [752, 529] width 19 height 14
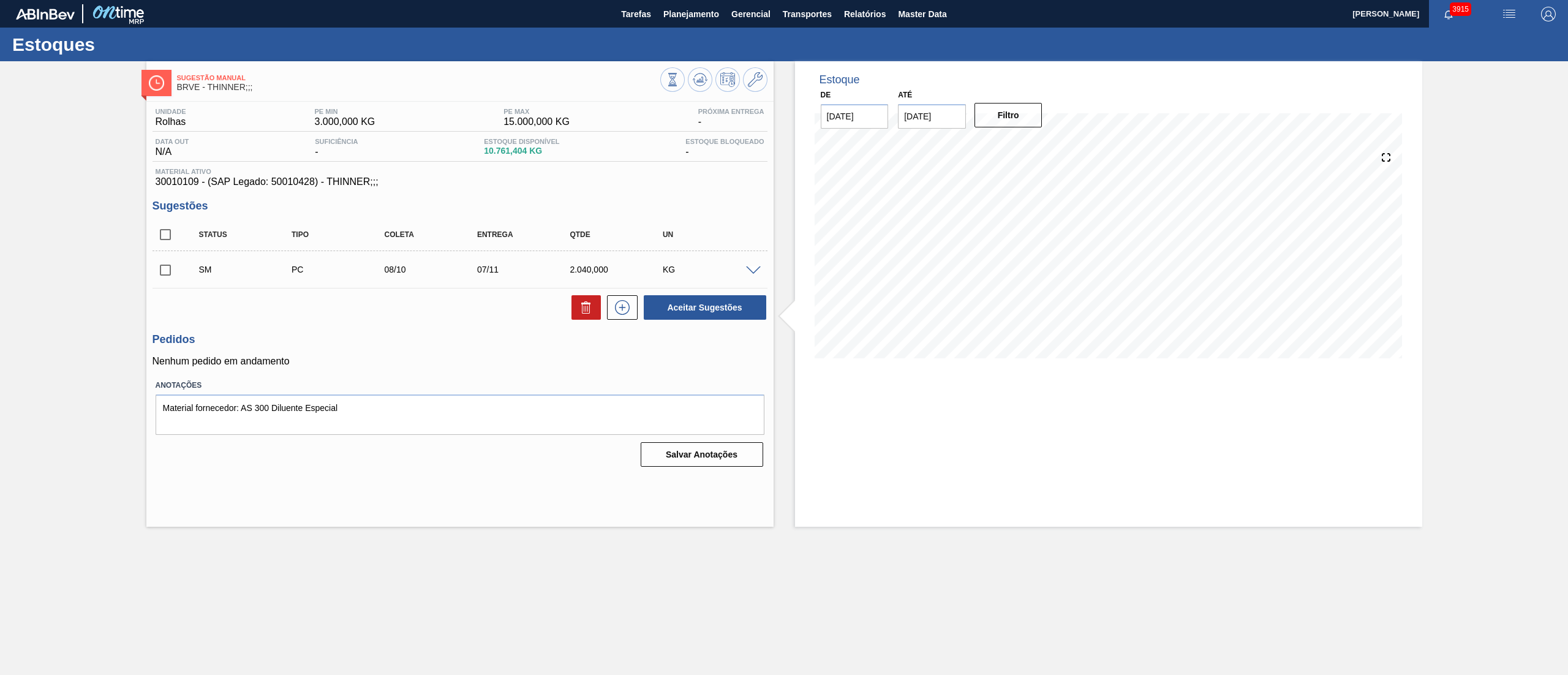
scroll to position [0, 0]
click at [163, 271] on input "checkbox" at bounding box center [165, 270] width 25 height 25
click at [679, 307] on button "Aceitar Sugestões" at bounding box center [704, 307] width 123 height 25
checkbox input "false"
